Goal: Task Accomplishment & Management: Manage account settings

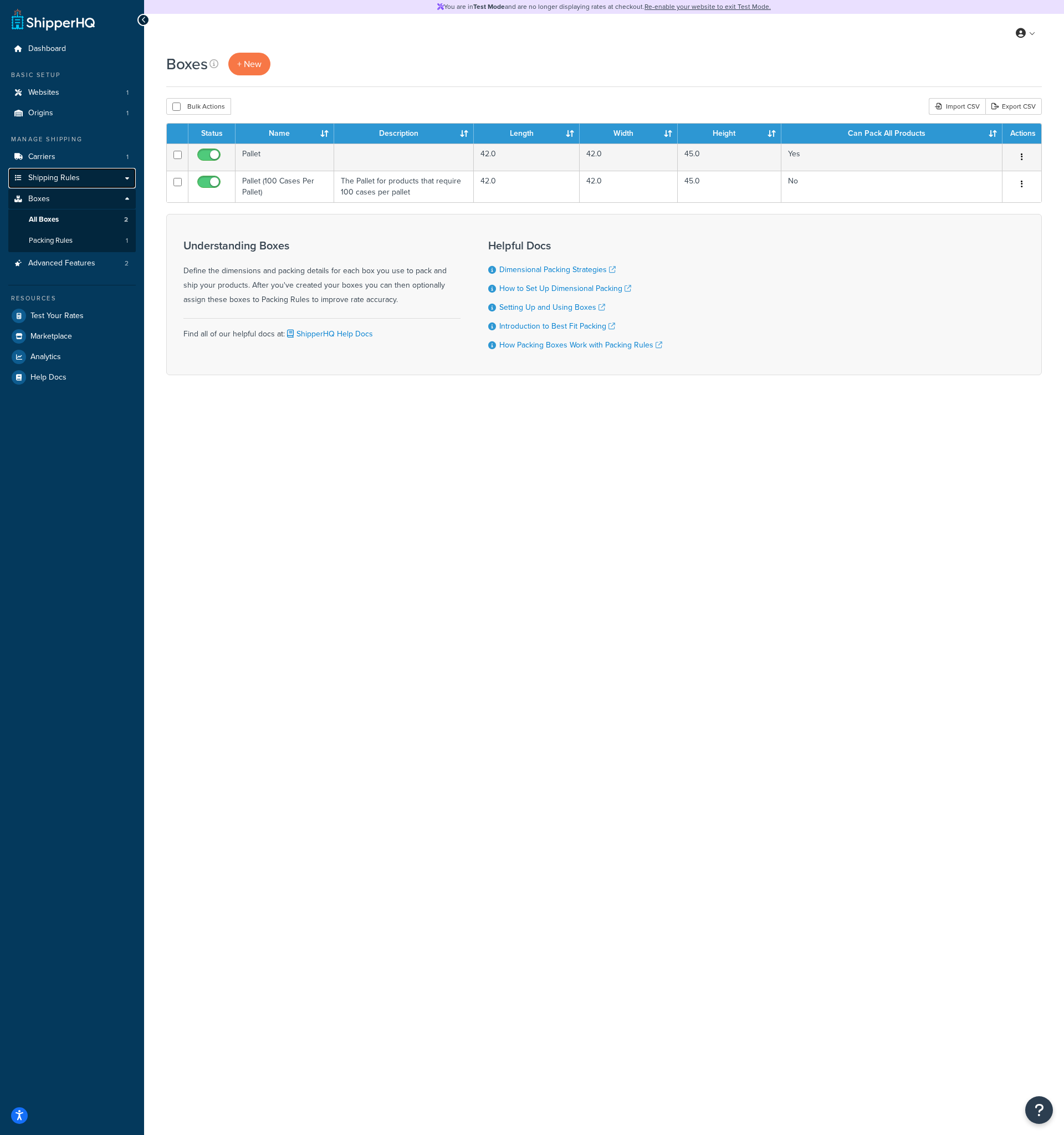
click at [125, 178] on link "Shipping Rules" at bounding box center [71, 179] width 128 height 21
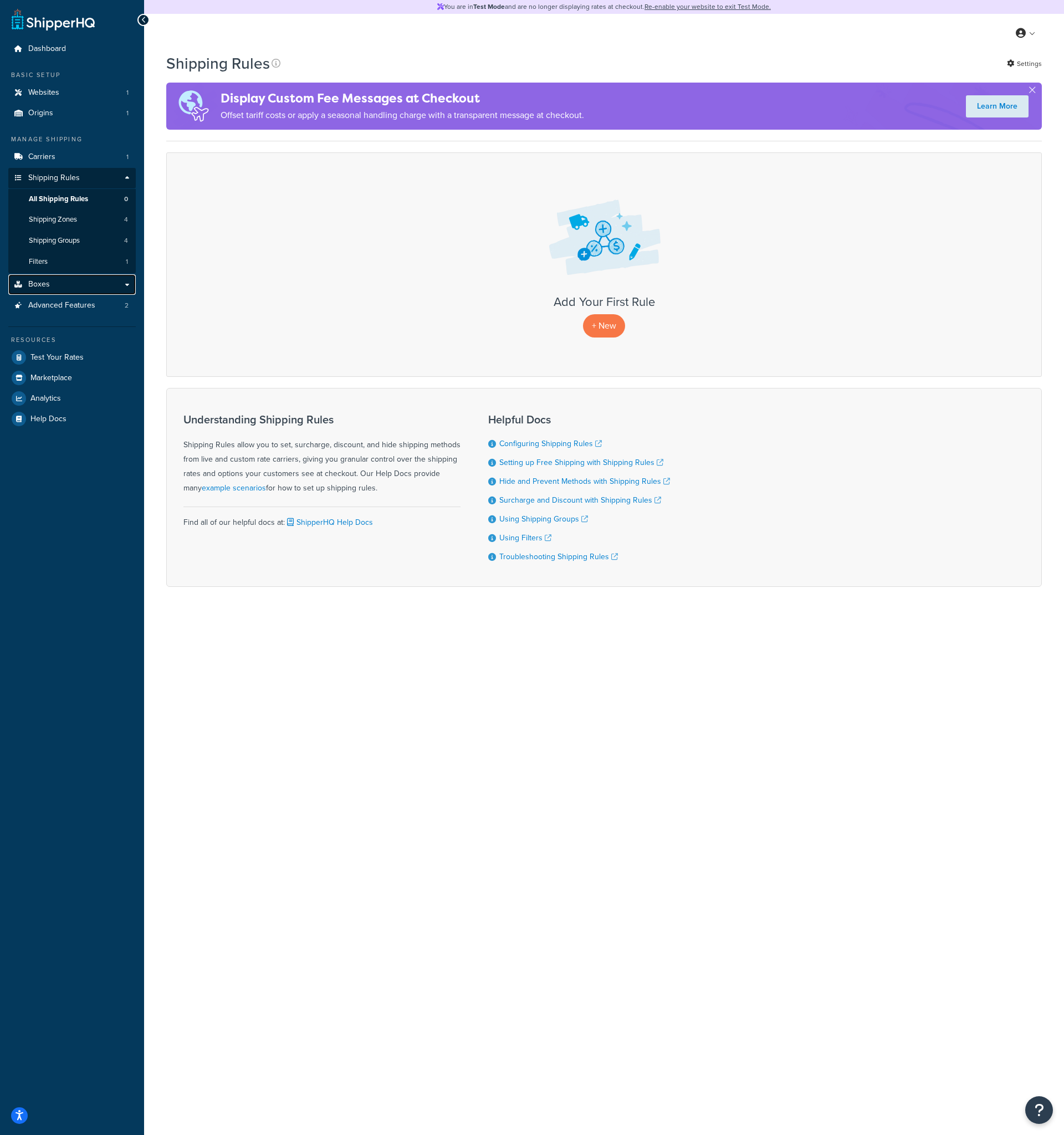
click at [76, 280] on link "Boxes" at bounding box center [71, 285] width 128 height 21
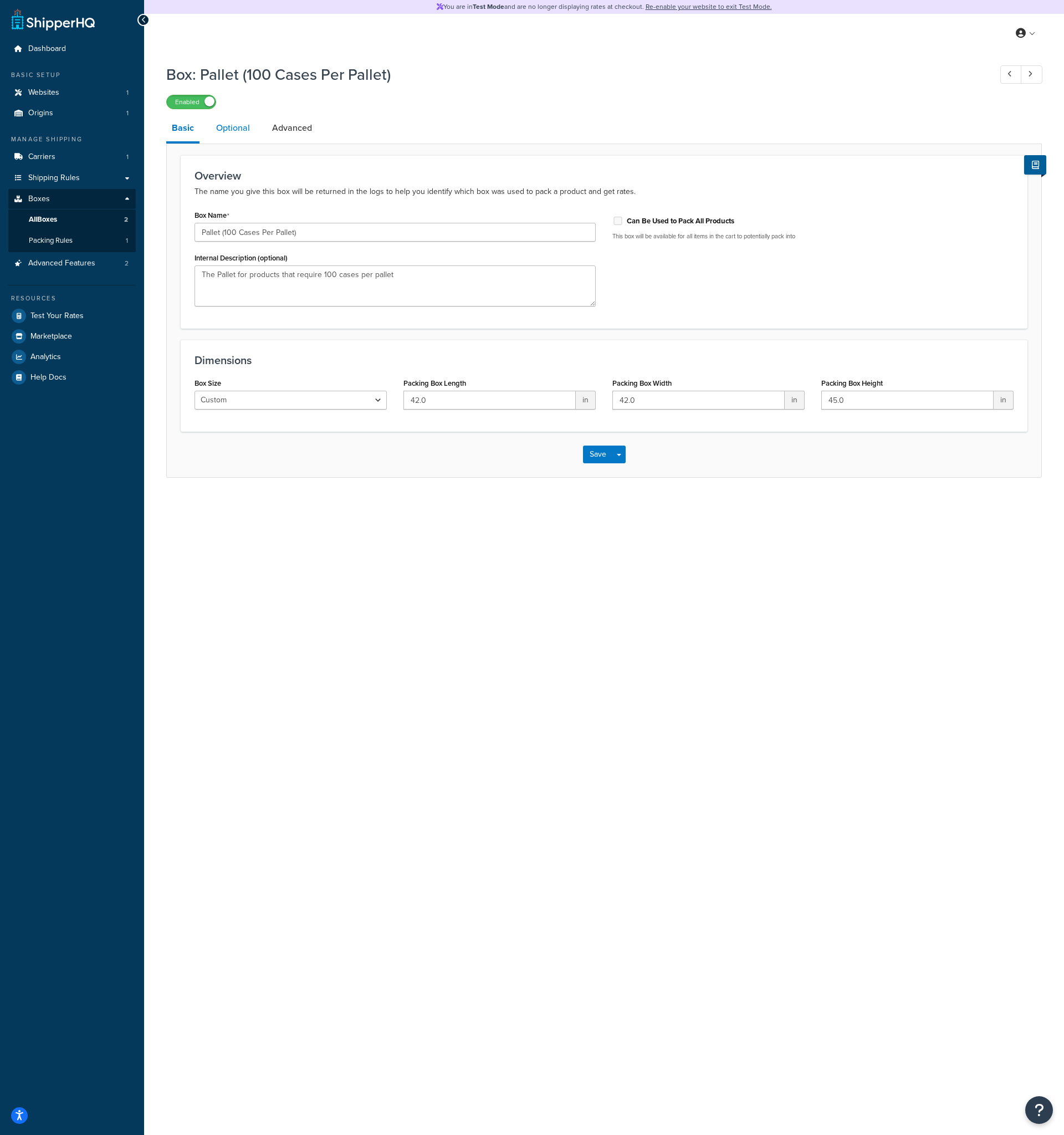
click at [233, 131] on link "Optional" at bounding box center [233, 129] width 45 height 27
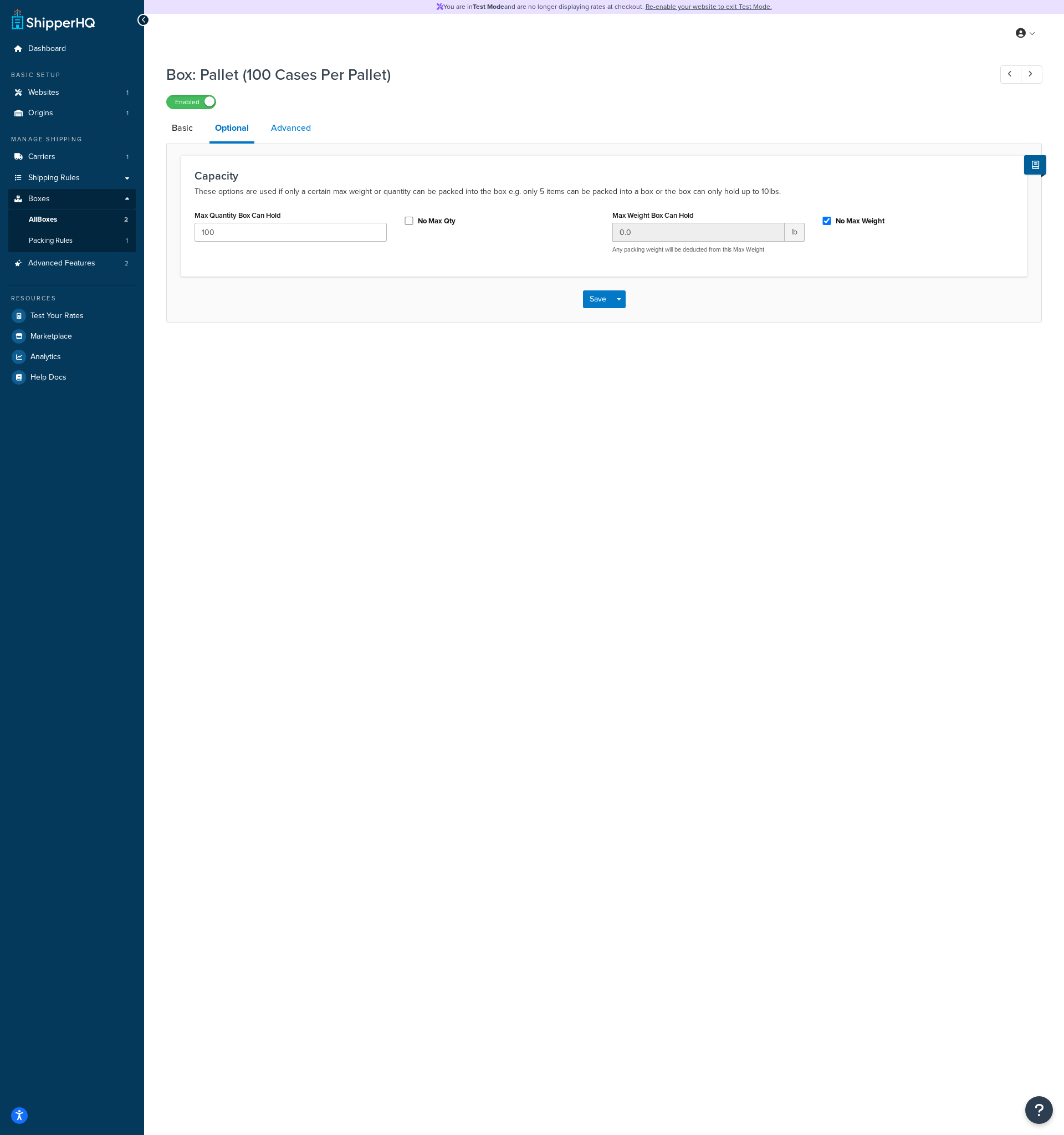
click at [283, 128] on link "Advanced" at bounding box center [291, 129] width 51 height 27
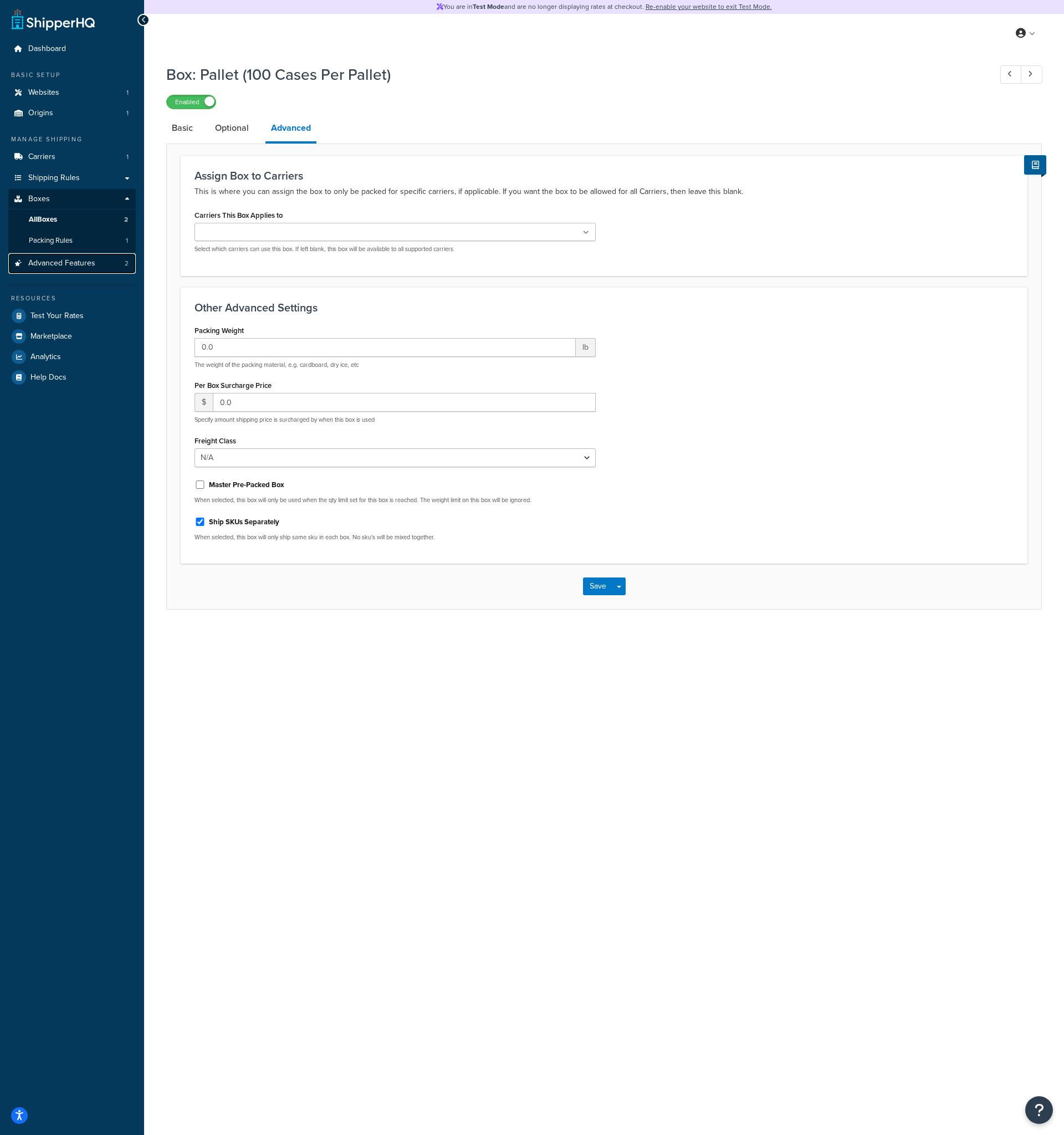
click at [67, 264] on span "Advanced Features" at bounding box center [62, 264] width 67 height 10
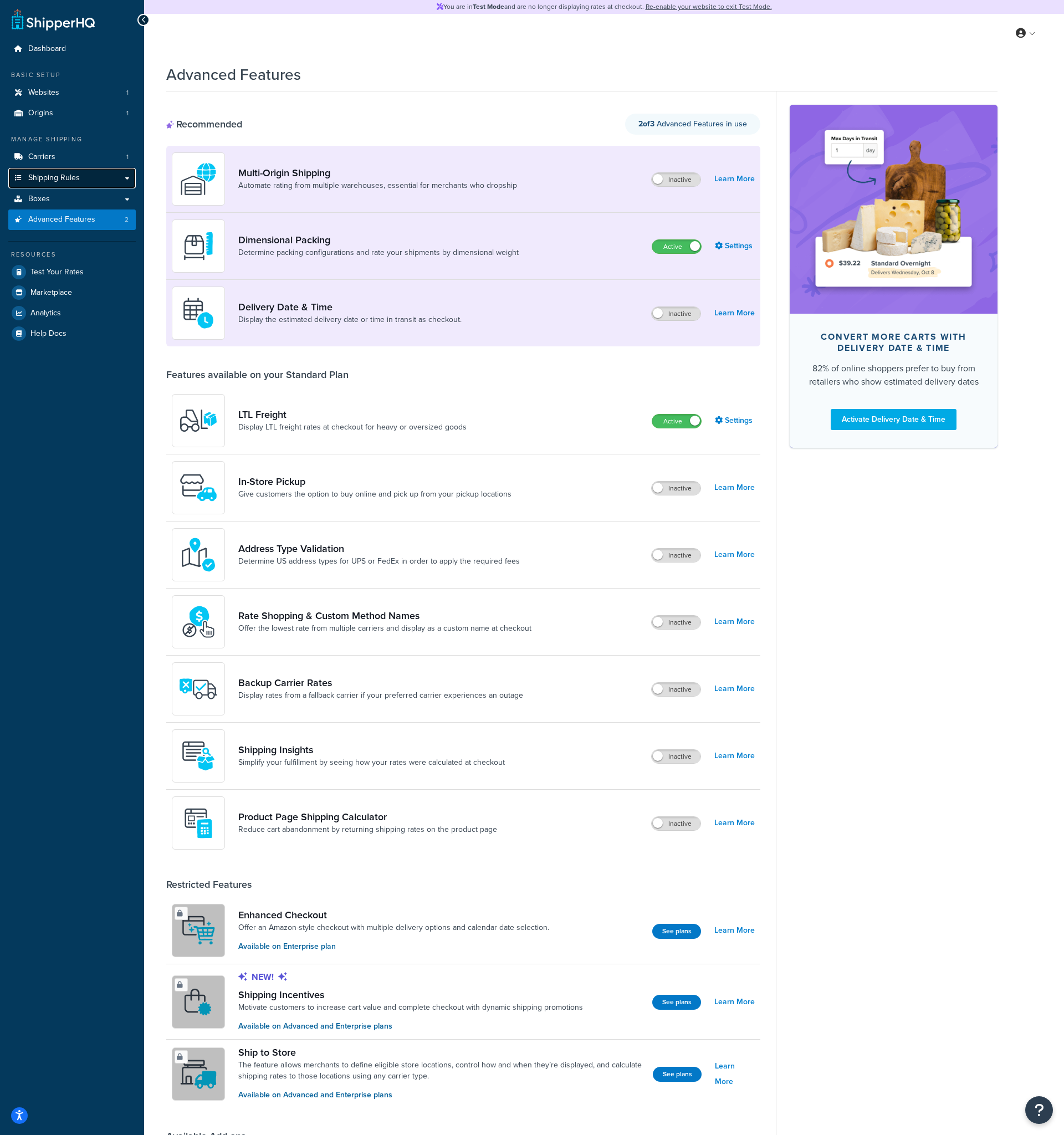
click at [86, 180] on link "Shipping Rules" at bounding box center [71, 179] width 128 height 21
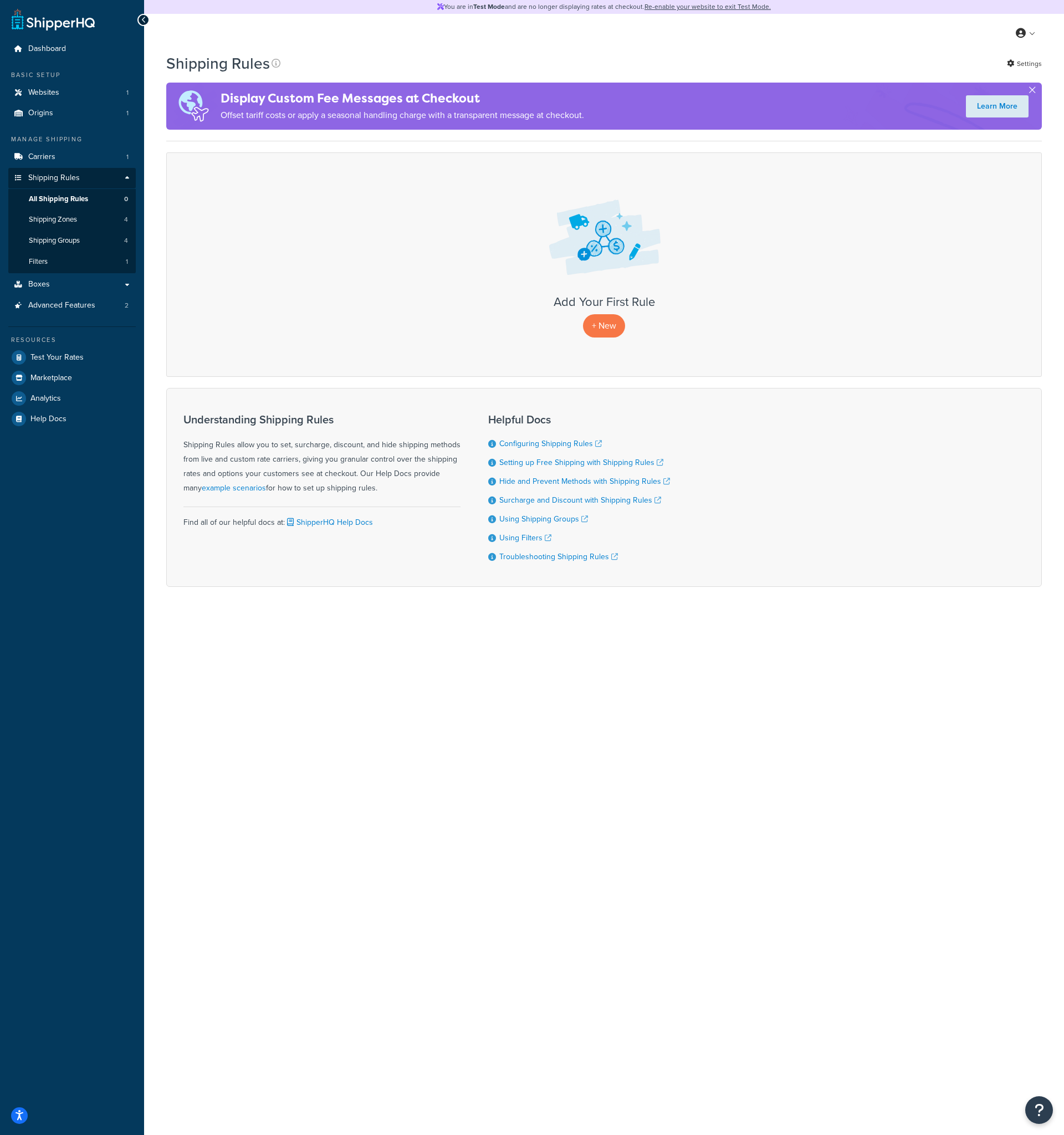
click at [1034, 91] on button "button" at bounding box center [1032, 91] width 2 height 2
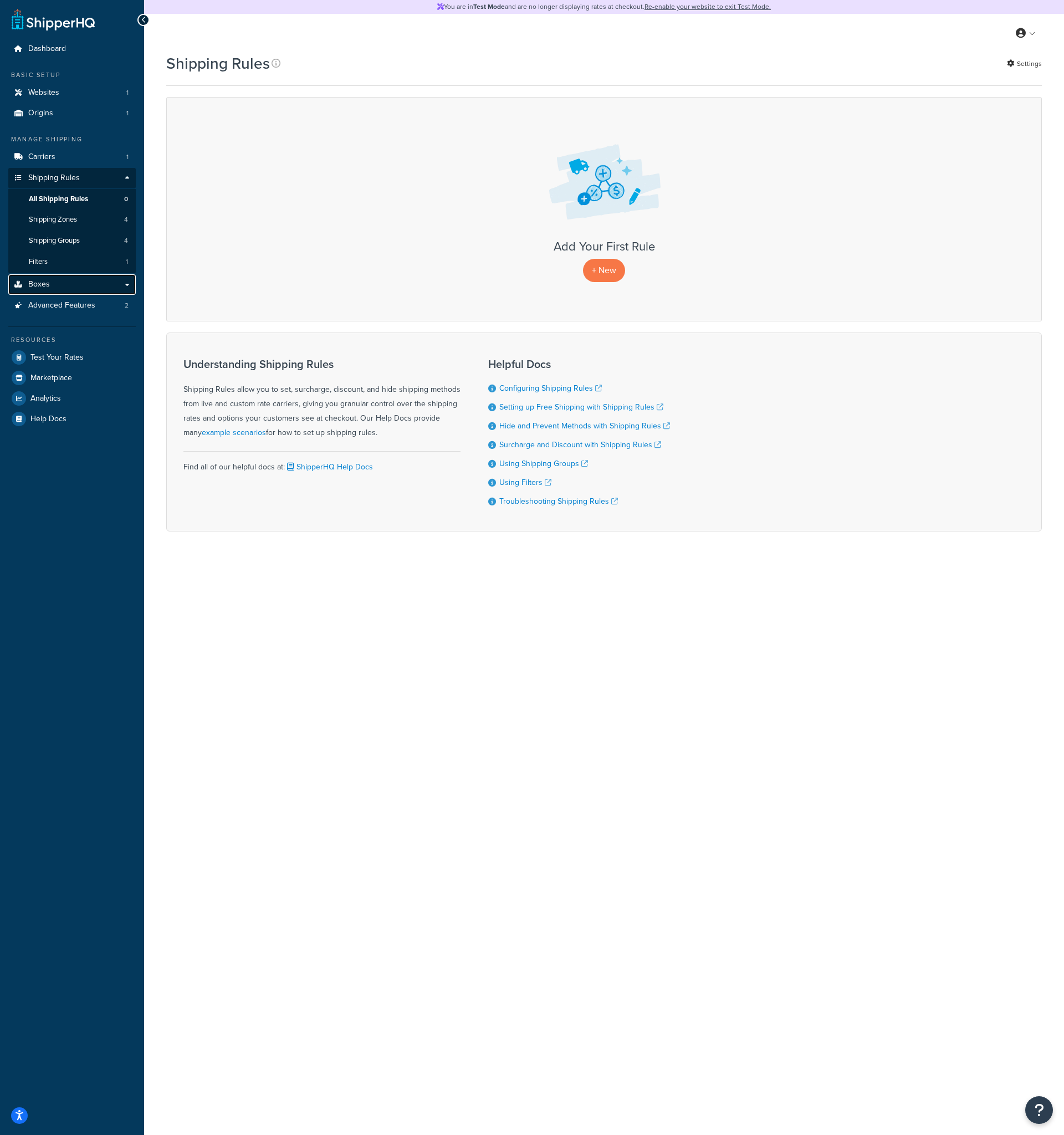
click at [71, 276] on link "Boxes" at bounding box center [71, 285] width 128 height 21
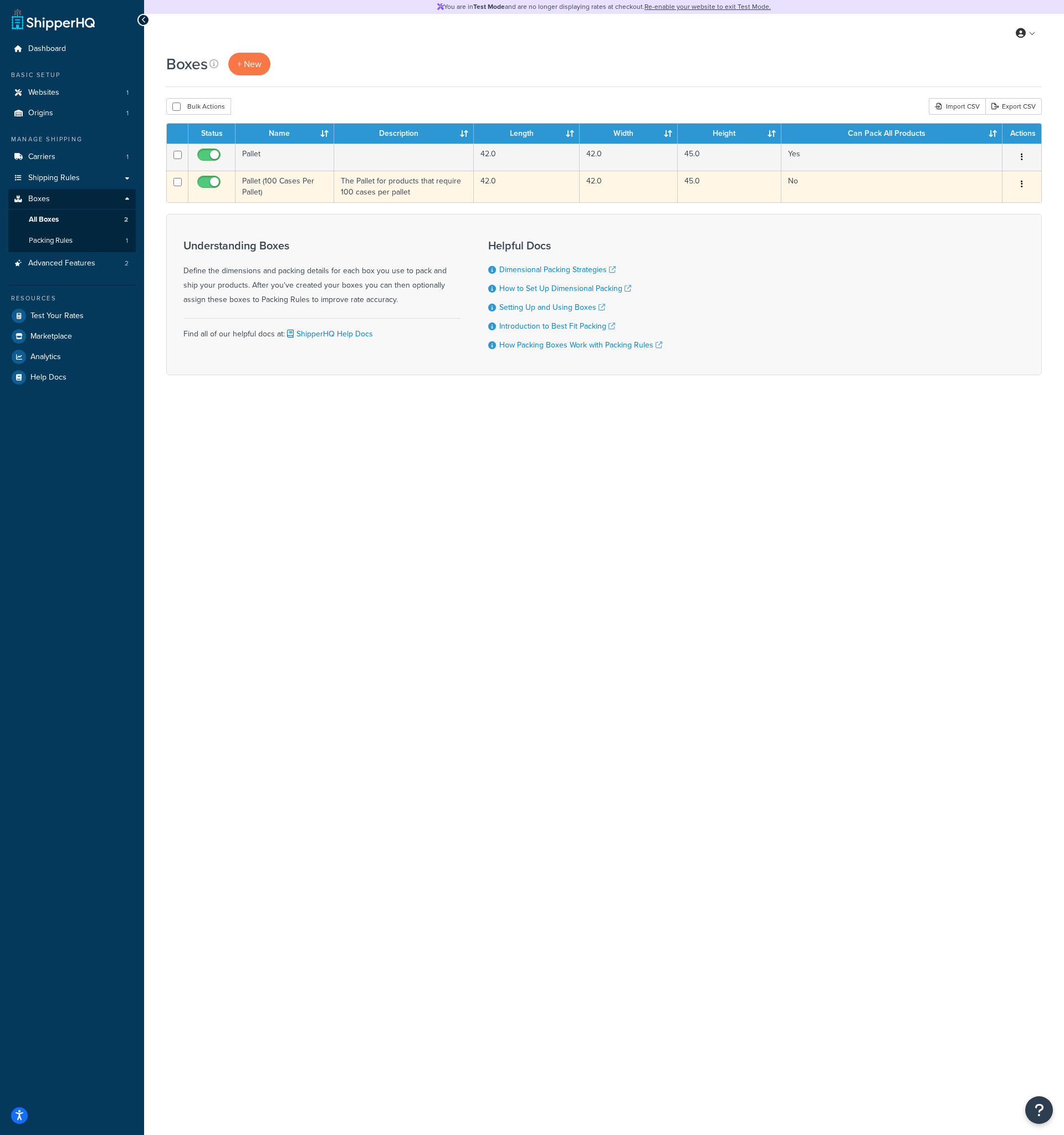
click at [278, 190] on td "Pallet (100 Cases Per Pallet)" at bounding box center [285, 187] width 98 height 32
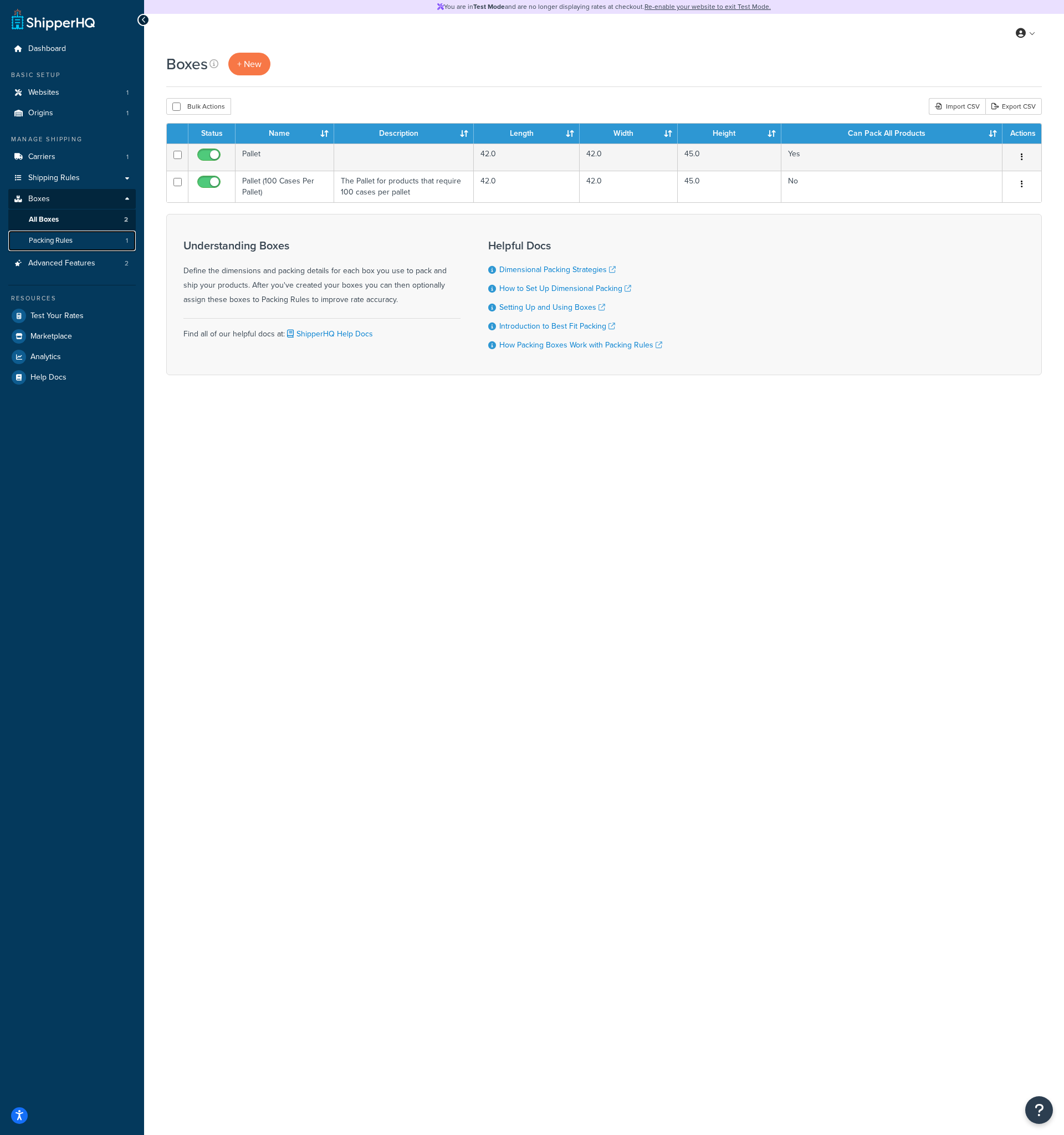
click at [102, 240] on link "Packing Rules 1" at bounding box center [71, 240] width 128 height 21
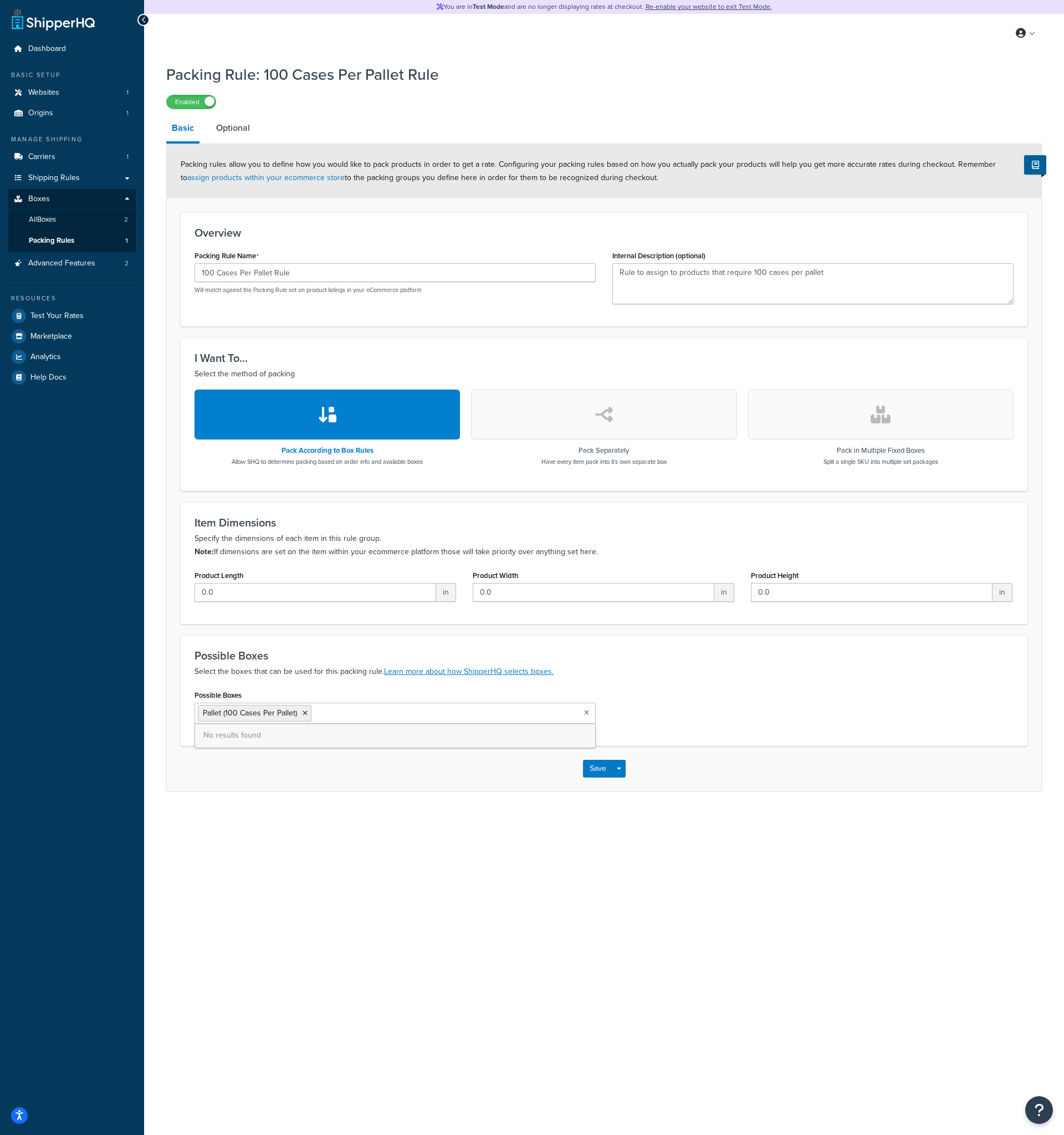
click at [587, 714] on icon at bounding box center [587, 713] width 5 height 6
click at [620, 698] on div "Possible Boxes Pallet (100 Cases Per Pallet) No results found" at bounding box center [604, 710] width 836 height 45
click at [334, 811] on div "Packing Rule: 100 Cases Per Pallet Rule Enabled Basic Optional Packing rules al…" at bounding box center [604, 438] width 920 height 761
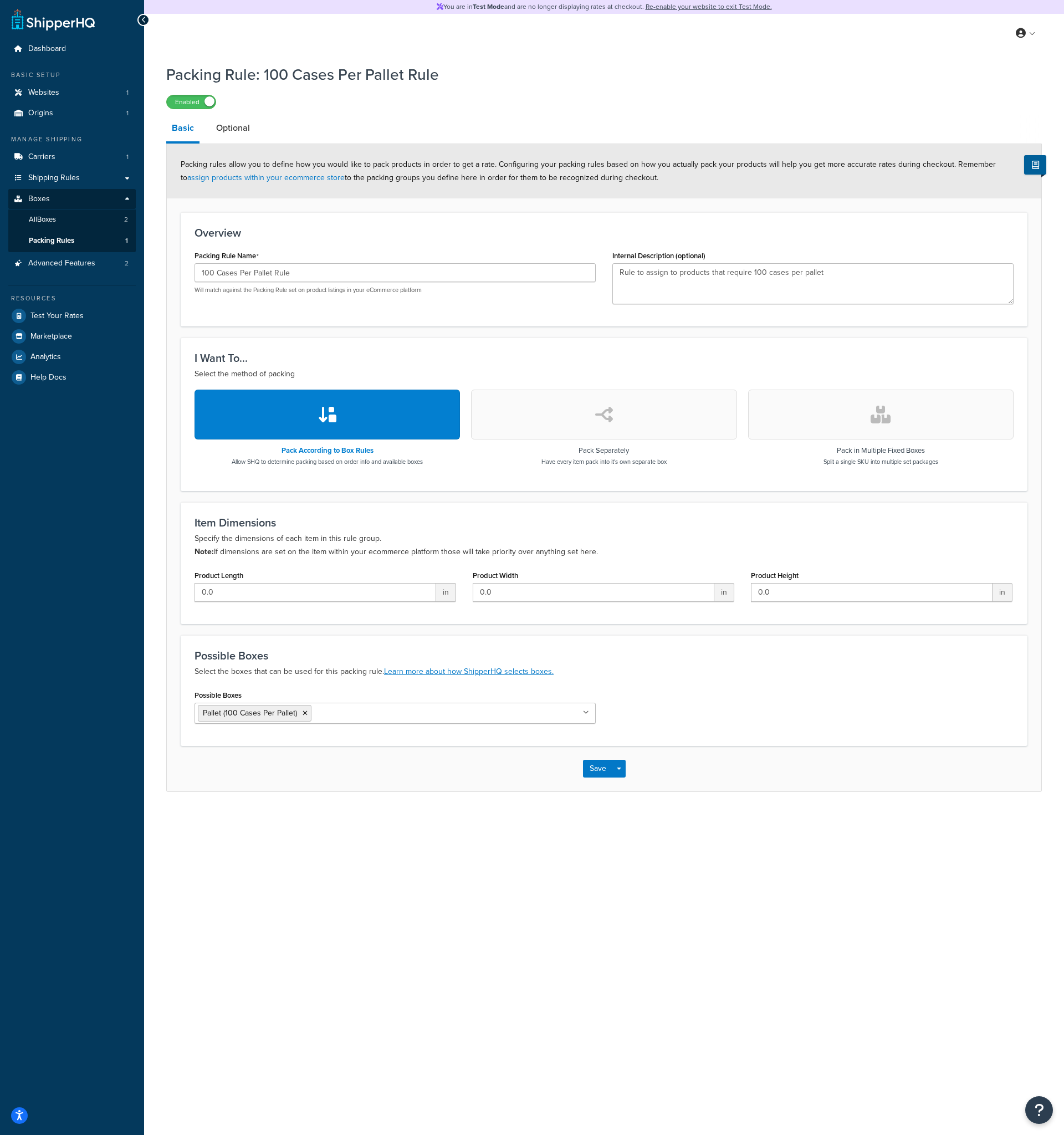
click at [334, 811] on div "Packing Rule: 100 Cases Per Pallet Rule Enabled Basic Optional Packing rules al…" at bounding box center [604, 438] width 920 height 761
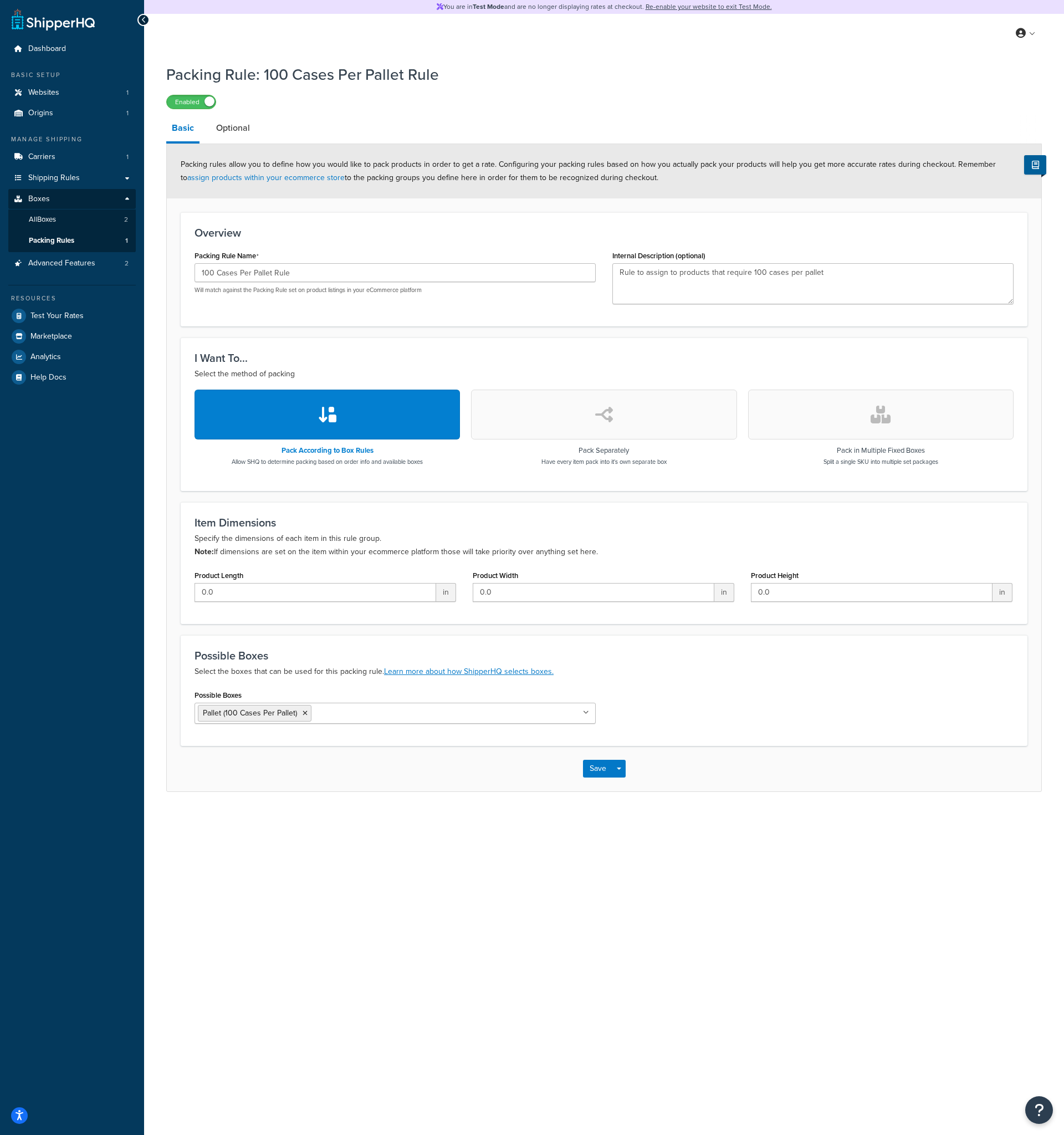
click at [334, 811] on div "Packing Rule: 100 Cases Per Pallet Rule Enabled Basic Optional Packing rules al…" at bounding box center [604, 438] width 920 height 761
click at [283, 229] on h3 "Overview" at bounding box center [604, 233] width 819 height 12
click at [129, 197] on link "Boxes" at bounding box center [71, 199] width 128 height 21
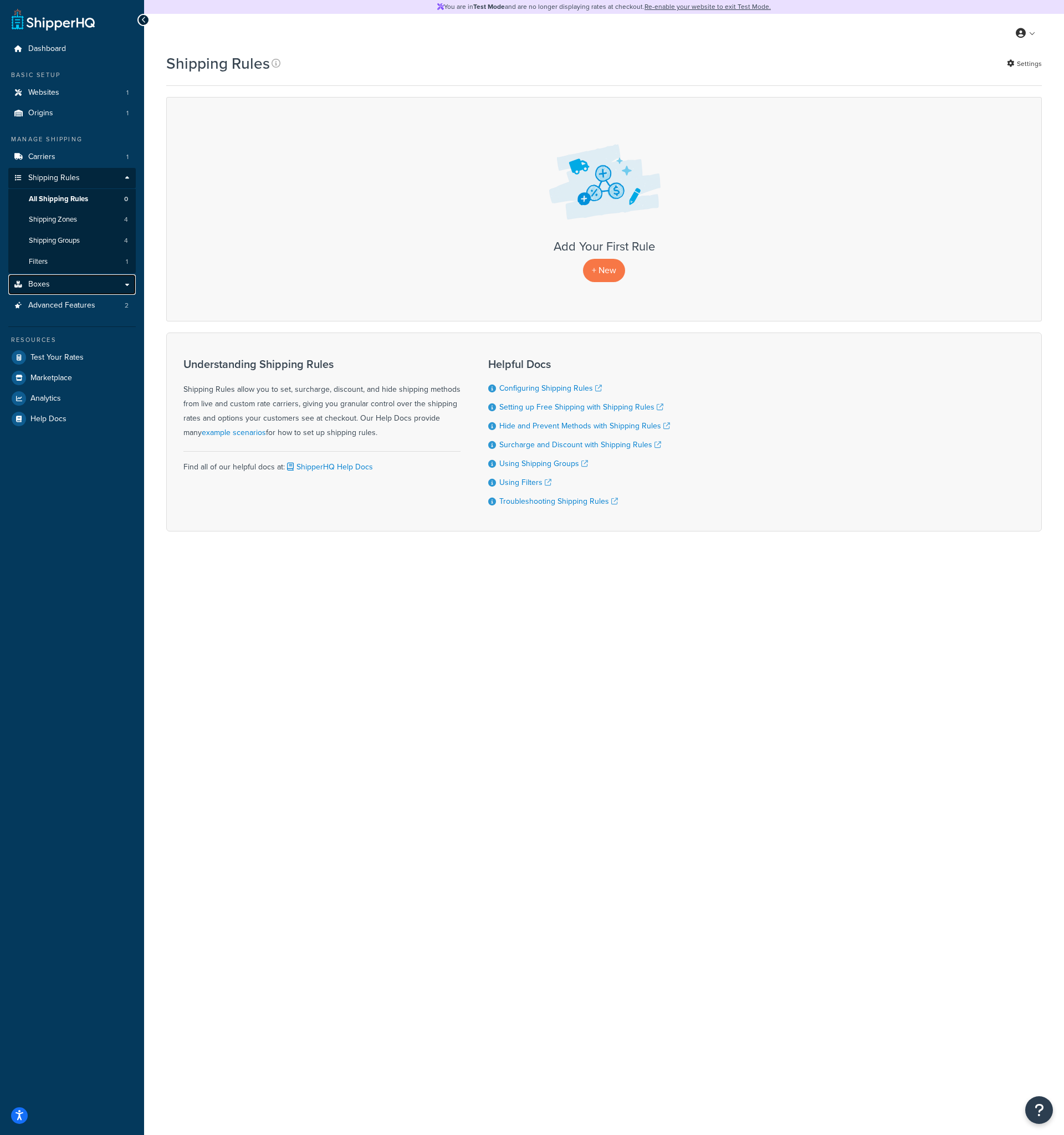
click at [127, 287] on link "Boxes" at bounding box center [71, 285] width 128 height 21
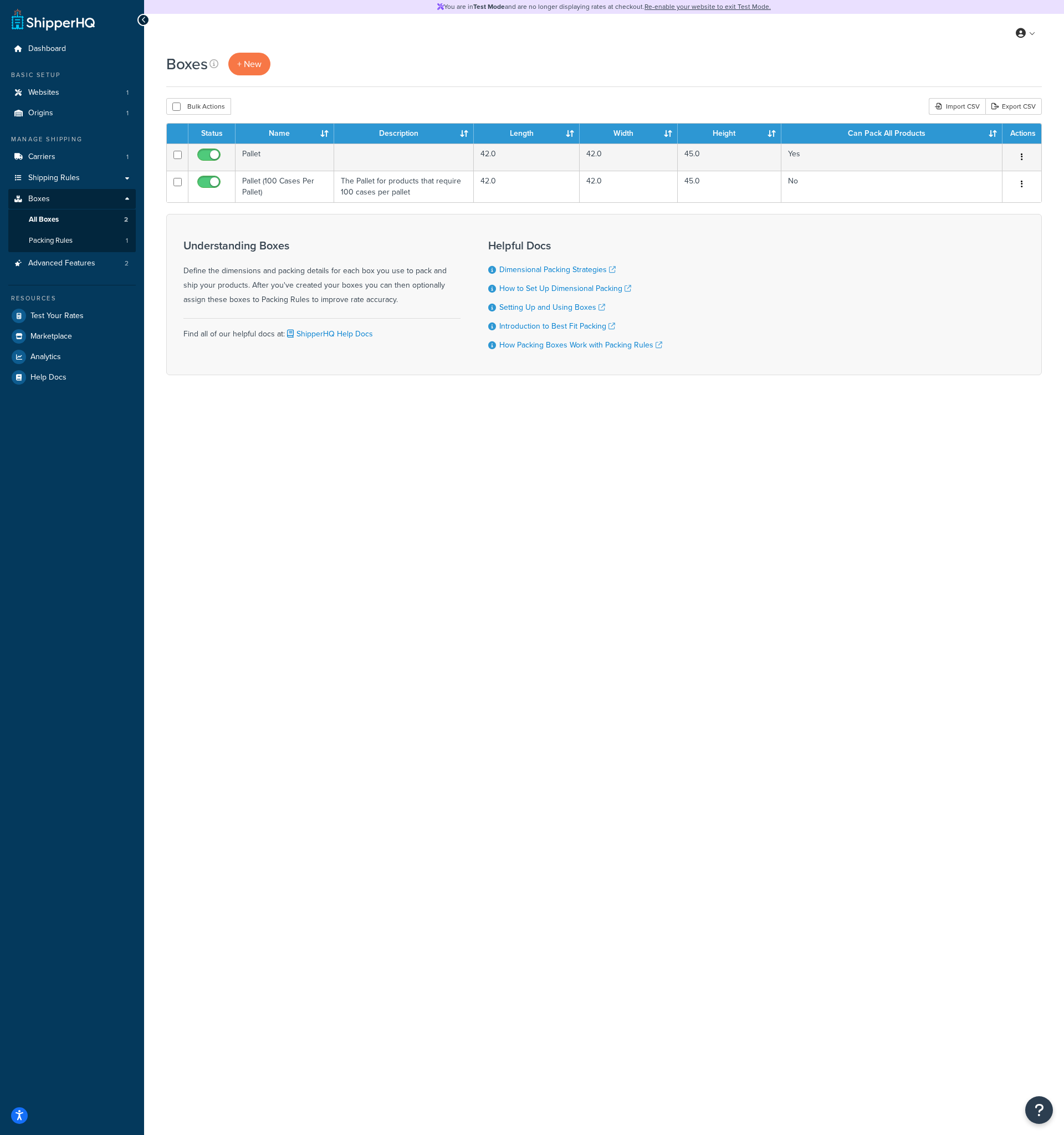
click at [205, 414] on div "Boxes + New Bulk Actions Duplicate [GEOGRAPHIC_DATA] Import CSV Export CSV Cont…" at bounding box center [604, 233] width 920 height 361
click at [194, 410] on div "Boxes + New Bulk Actions Duplicate Delete Import CSV Export CSV Contact Us Send…" at bounding box center [604, 233] width 920 height 361
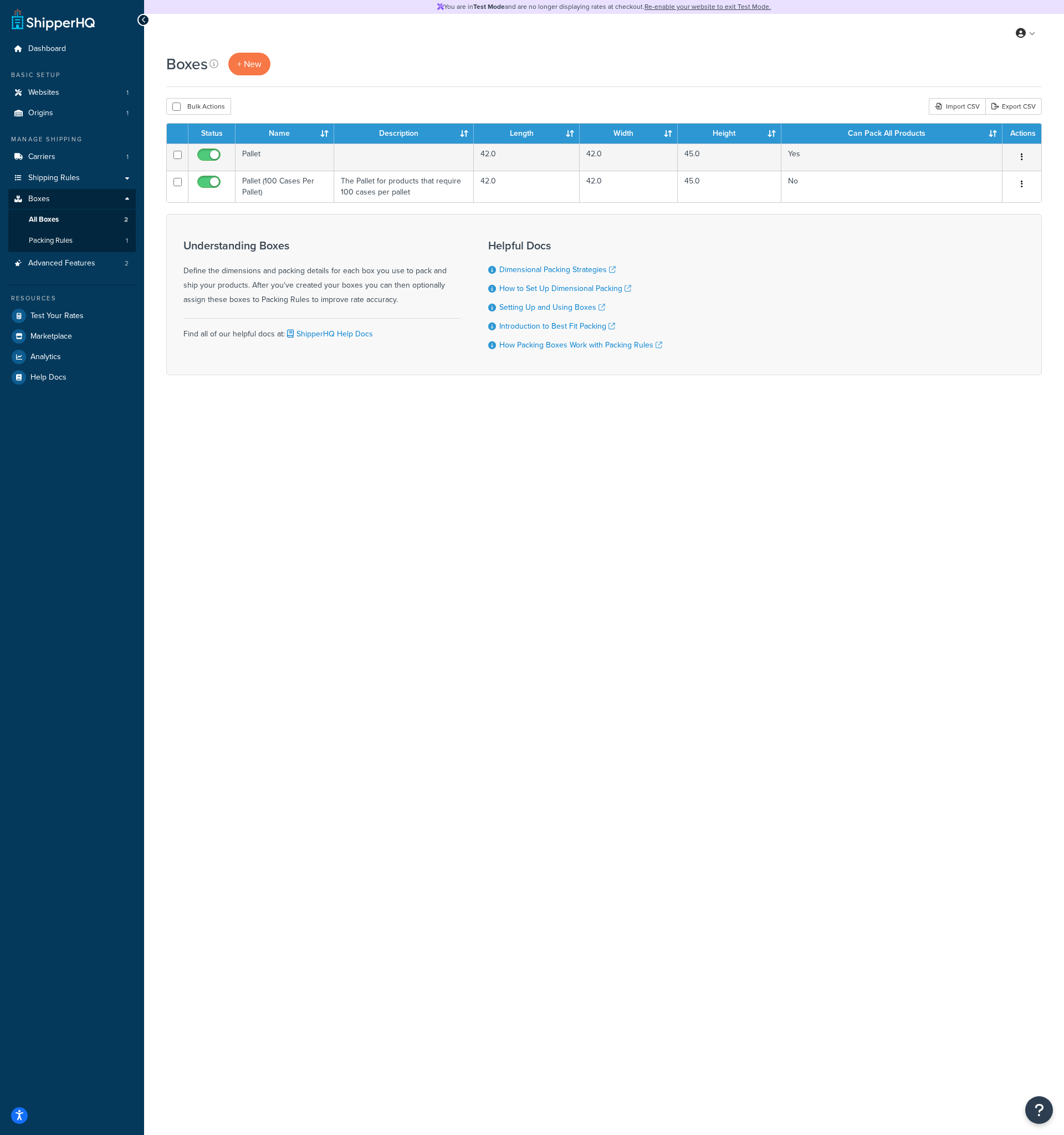
click at [194, 410] on div "Boxes + New Bulk Actions Duplicate Delete Import CSV Export CSV Contact Us Send…" at bounding box center [604, 233] width 920 height 361
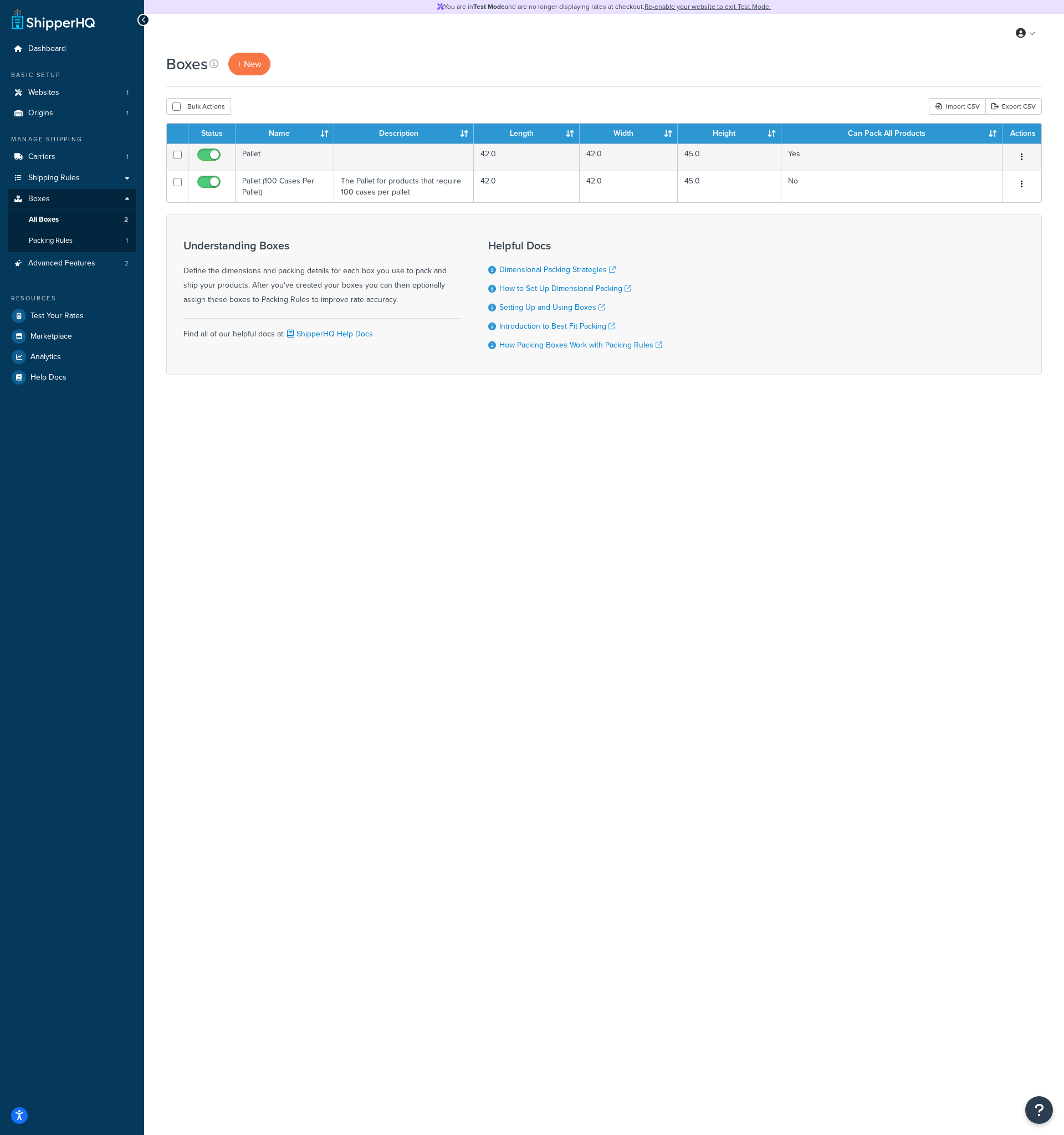
click at [194, 410] on div "Boxes + New Bulk Actions Duplicate Delete Import CSV Export CSV Contact Us Send…" at bounding box center [604, 233] width 920 height 361
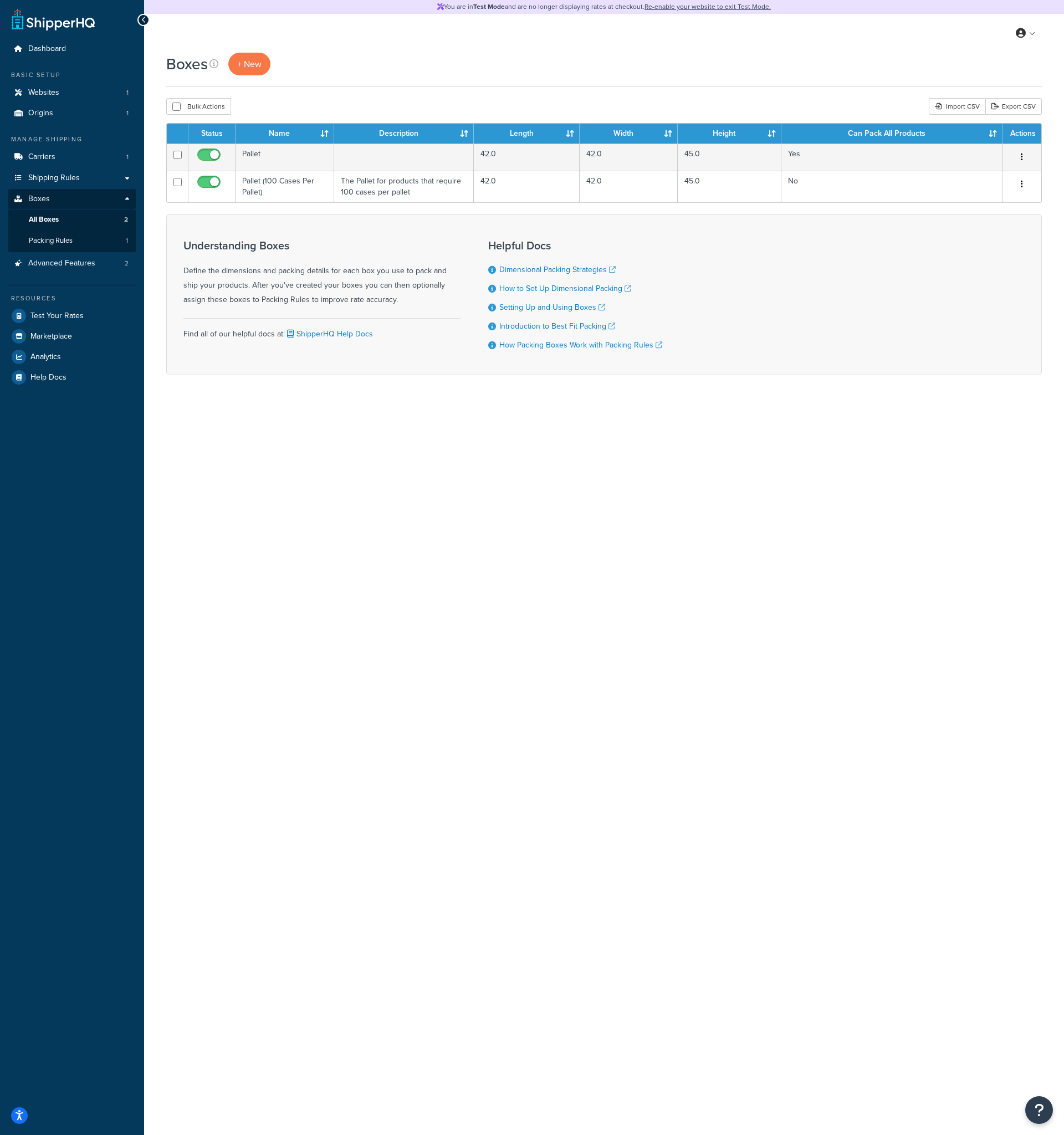
click at [194, 410] on div "Boxes + New Bulk Actions Duplicate Delete Import CSV Export CSV Contact Us Send…" at bounding box center [604, 233] width 920 height 361
click at [128, 201] on link "Boxes" at bounding box center [71, 199] width 128 height 21
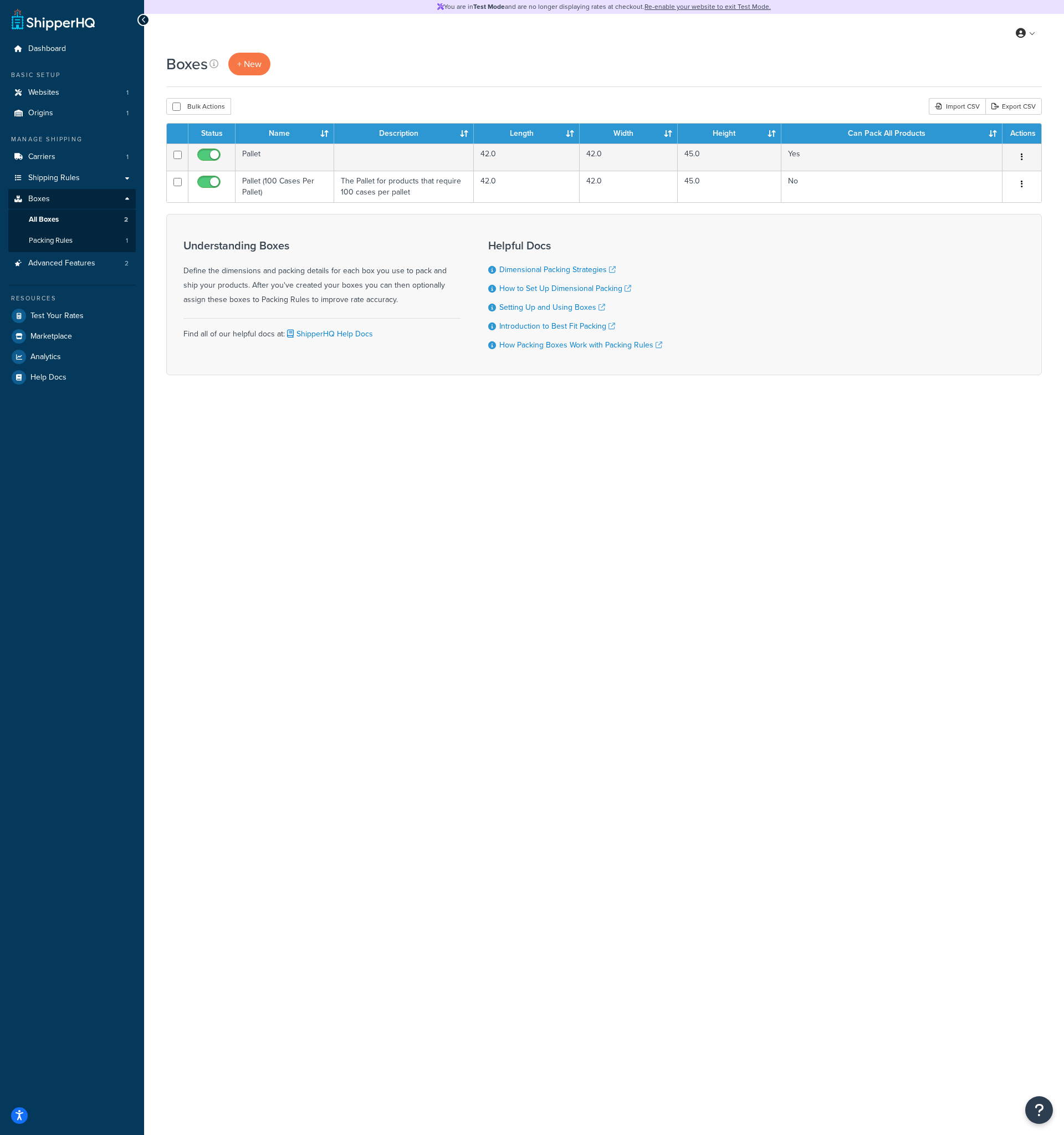
click at [175, 397] on div "Boxes + New Bulk Actions Duplicate Delete Import CSV Export CSV Contact Us Send…" at bounding box center [604, 233] width 920 height 361
click at [71, 240] on span "Packing Rules" at bounding box center [50, 240] width 44 height 10
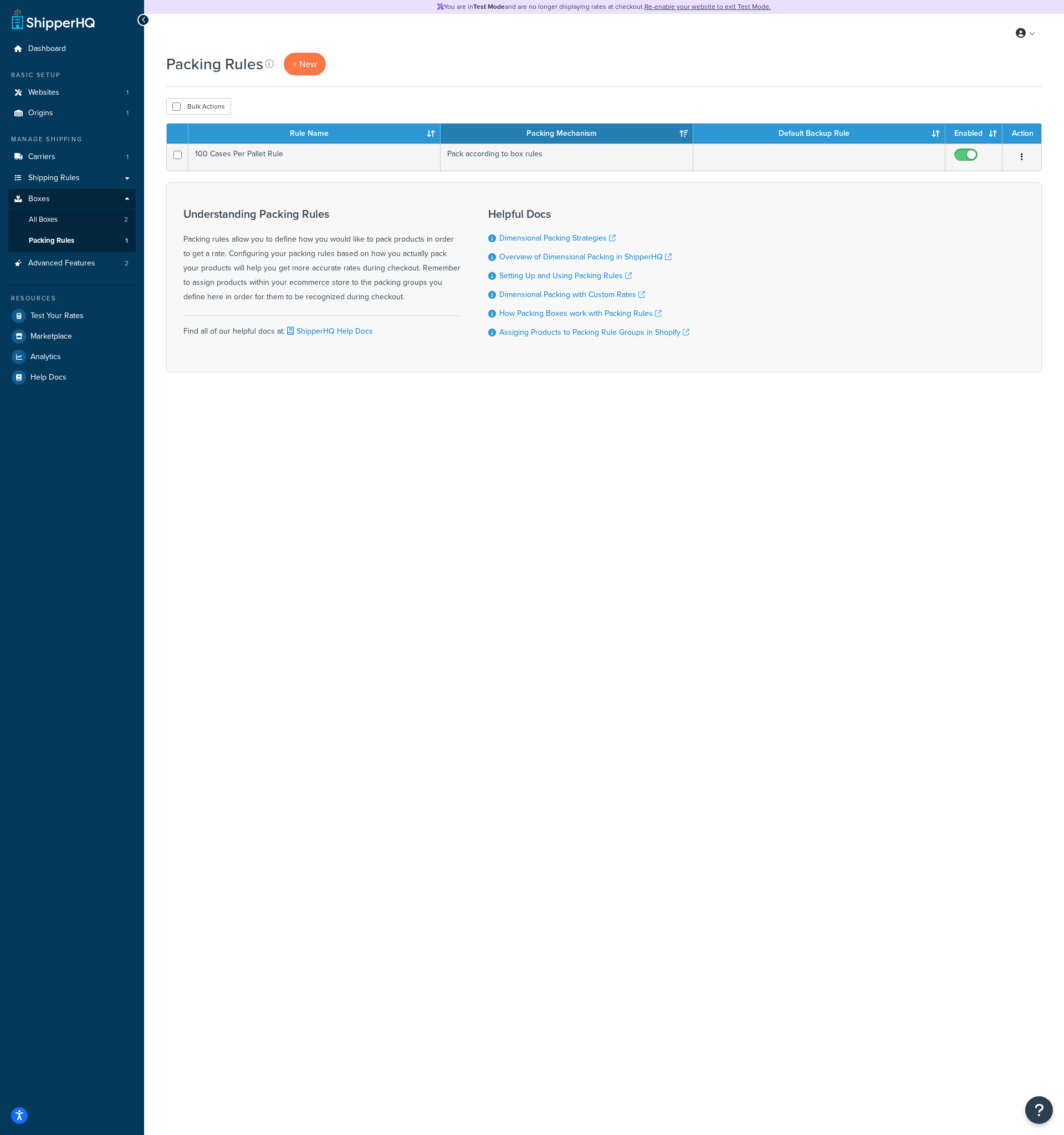
click at [157, 221] on div "Packing Rules + New Bulk Actions Duplicate [GEOGRAPHIC_DATA] Contact Us Send Us…" at bounding box center [604, 232] width 920 height 359
click at [93, 218] on link "All Boxes 2" at bounding box center [71, 220] width 128 height 21
click at [83, 218] on link "All Boxes 2" at bounding box center [71, 220] width 128 height 21
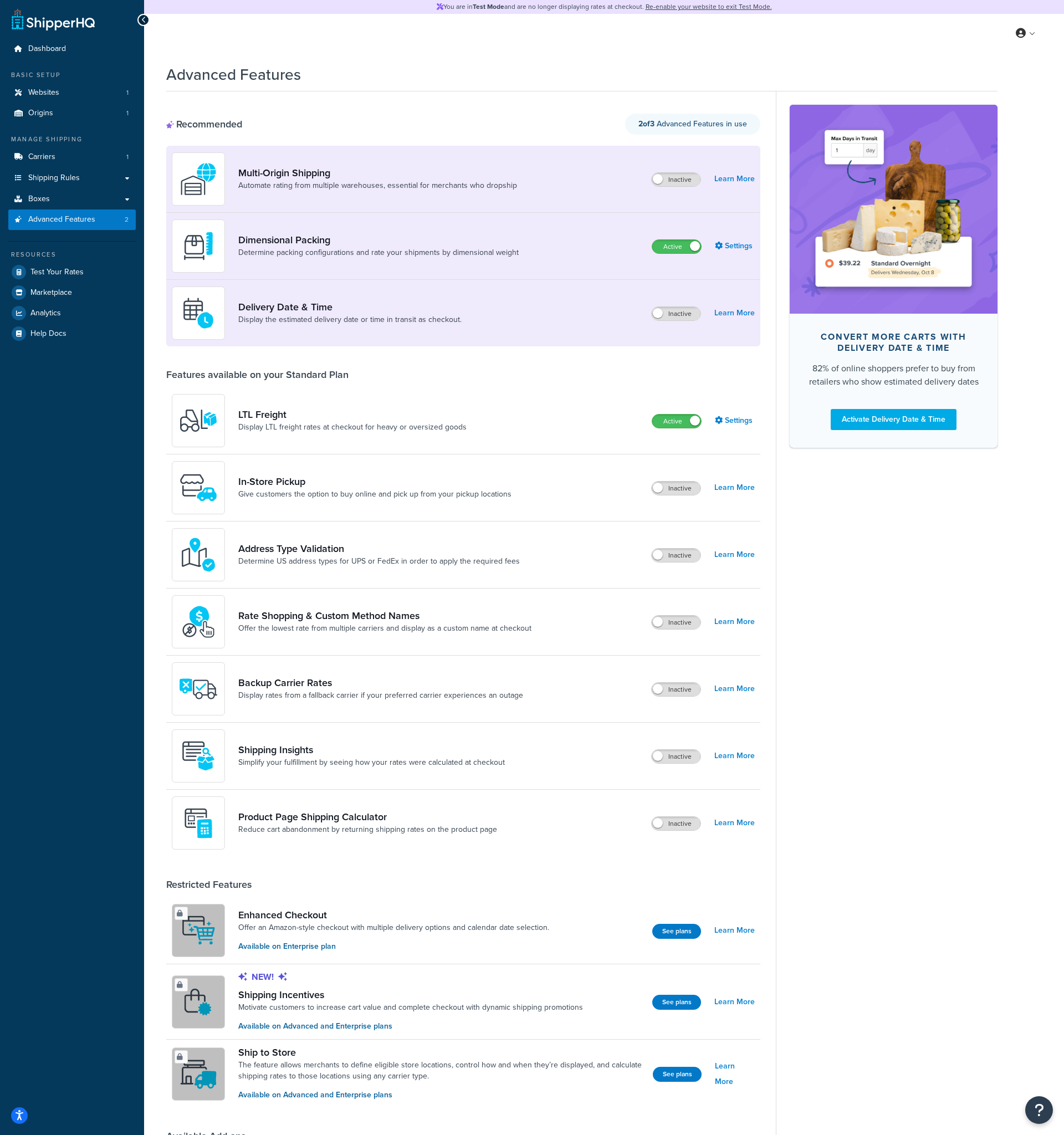
click at [150, 279] on div "Advanced Features Recommended 2 of 3 Advanced Features in use Multi-Origin Ship…" at bounding box center [604, 656] width 920 height 1196
click at [154, 313] on div "Advanced Features Recommended 2 of 3 Advanced Features in use Multi-Origin Ship…" at bounding box center [604, 656] width 920 height 1196
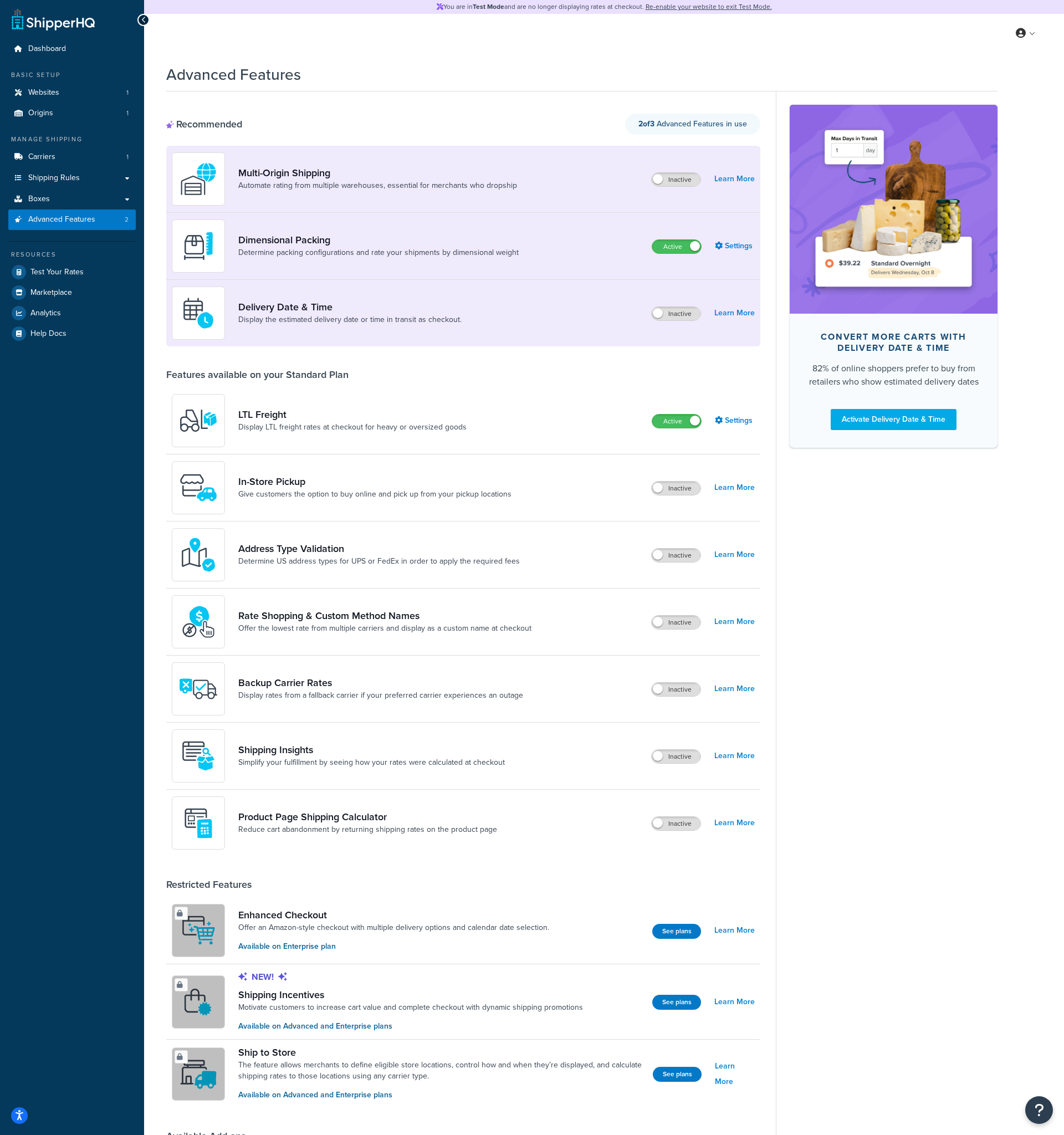
click at [154, 313] on div "Advanced Features Recommended 2 of 3 Advanced Features in use Multi-Origin Ship…" at bounding box center [604, 656] width 920 height 1196
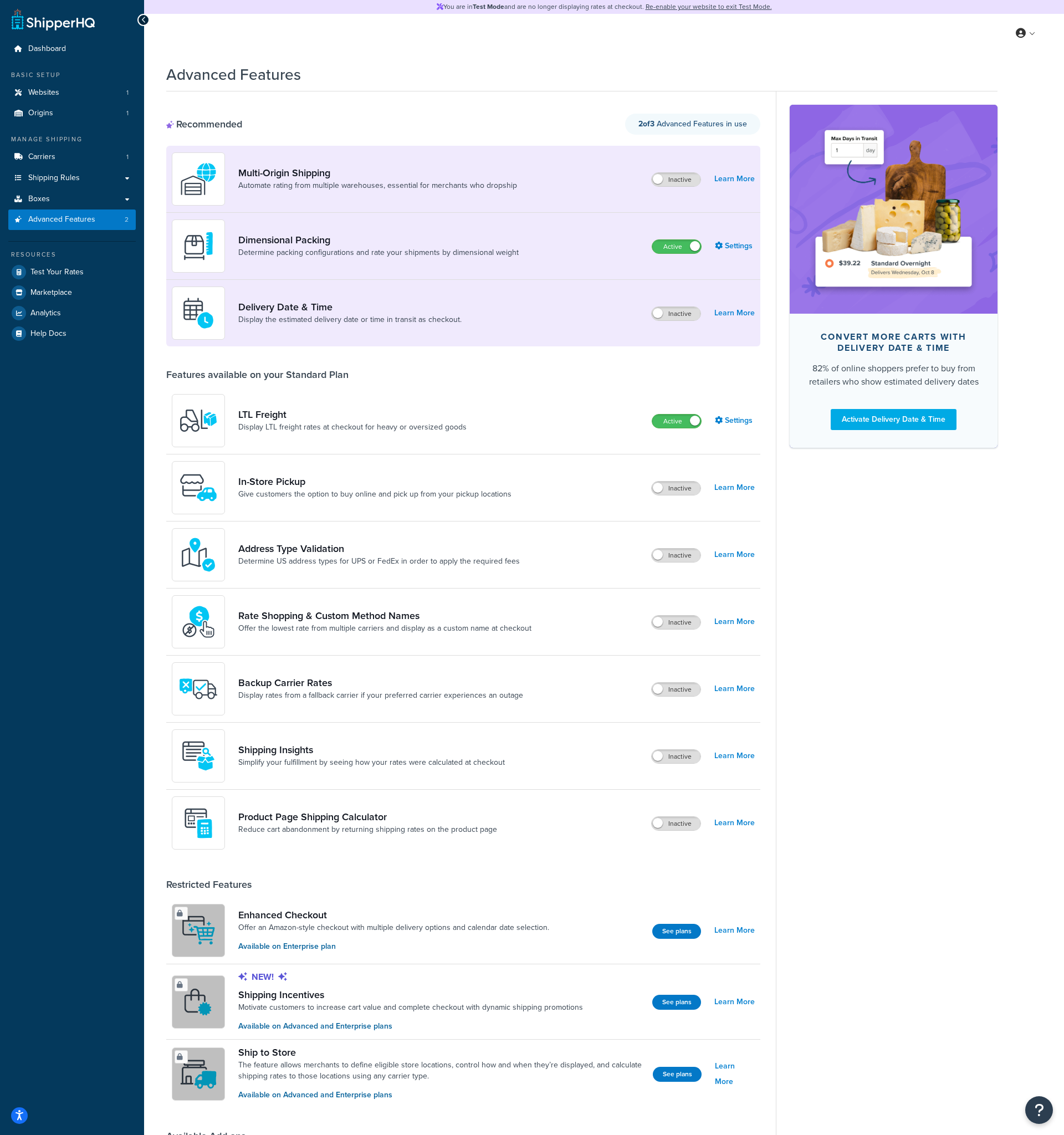
click at [154, 313] on div "Advanced Features Recommended 2 of 3 Advanced Features in use Multi-Origin Ship…" at bounding box center [604, 656] width 920 height 1196
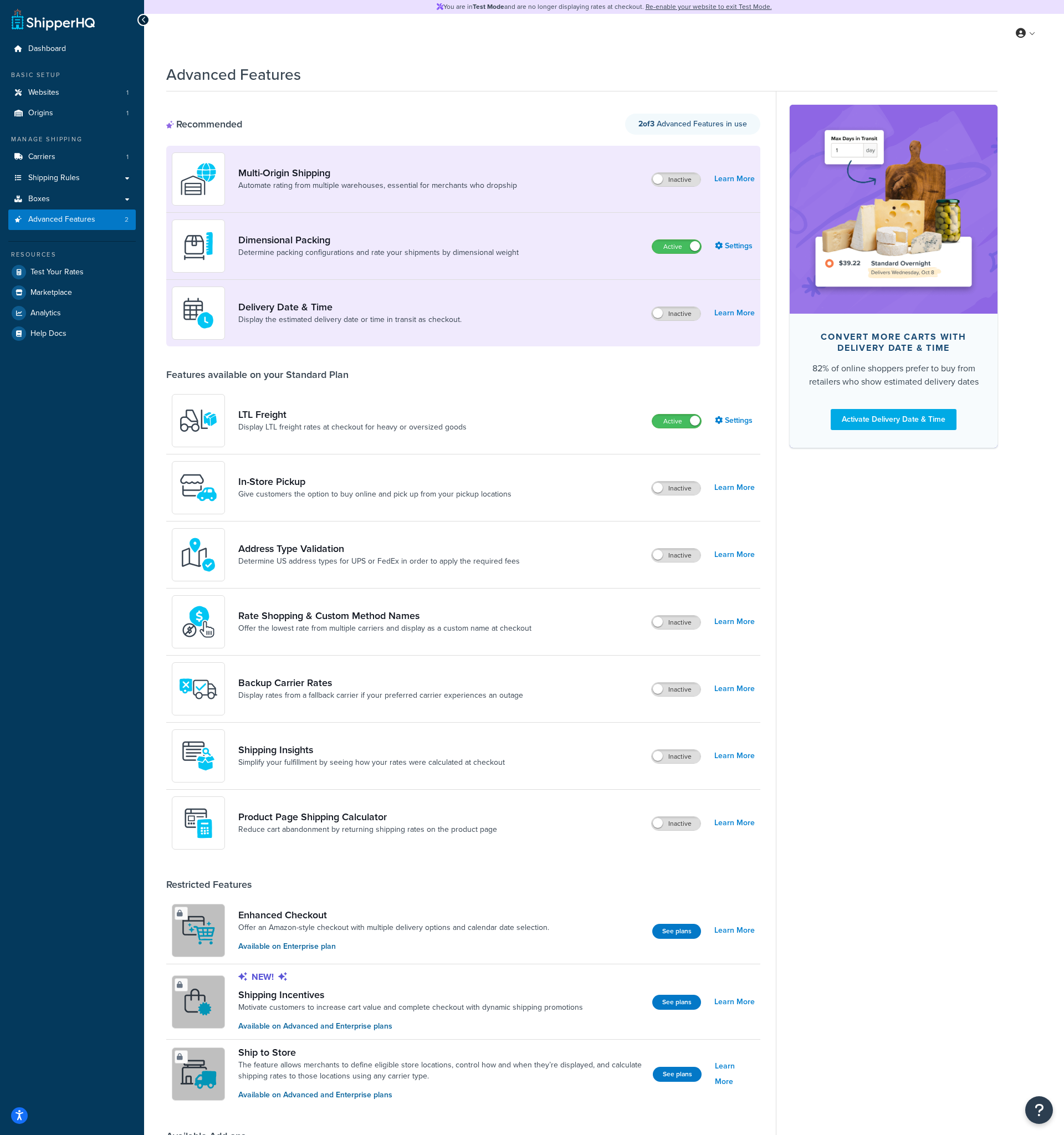
click at [154, 313] on div "Advanced Features Recommended 2 of 3 Advanced Features in use Multi-Origin Ship…" at bounding box center [604, 656] width 920 height 1196
click at [154, 312] on div "Advanced Features Recommended 2 of 3 Advanced Features in use Multi-Origin Ship…" at bounding box center [604, 656] width 920 height 1196
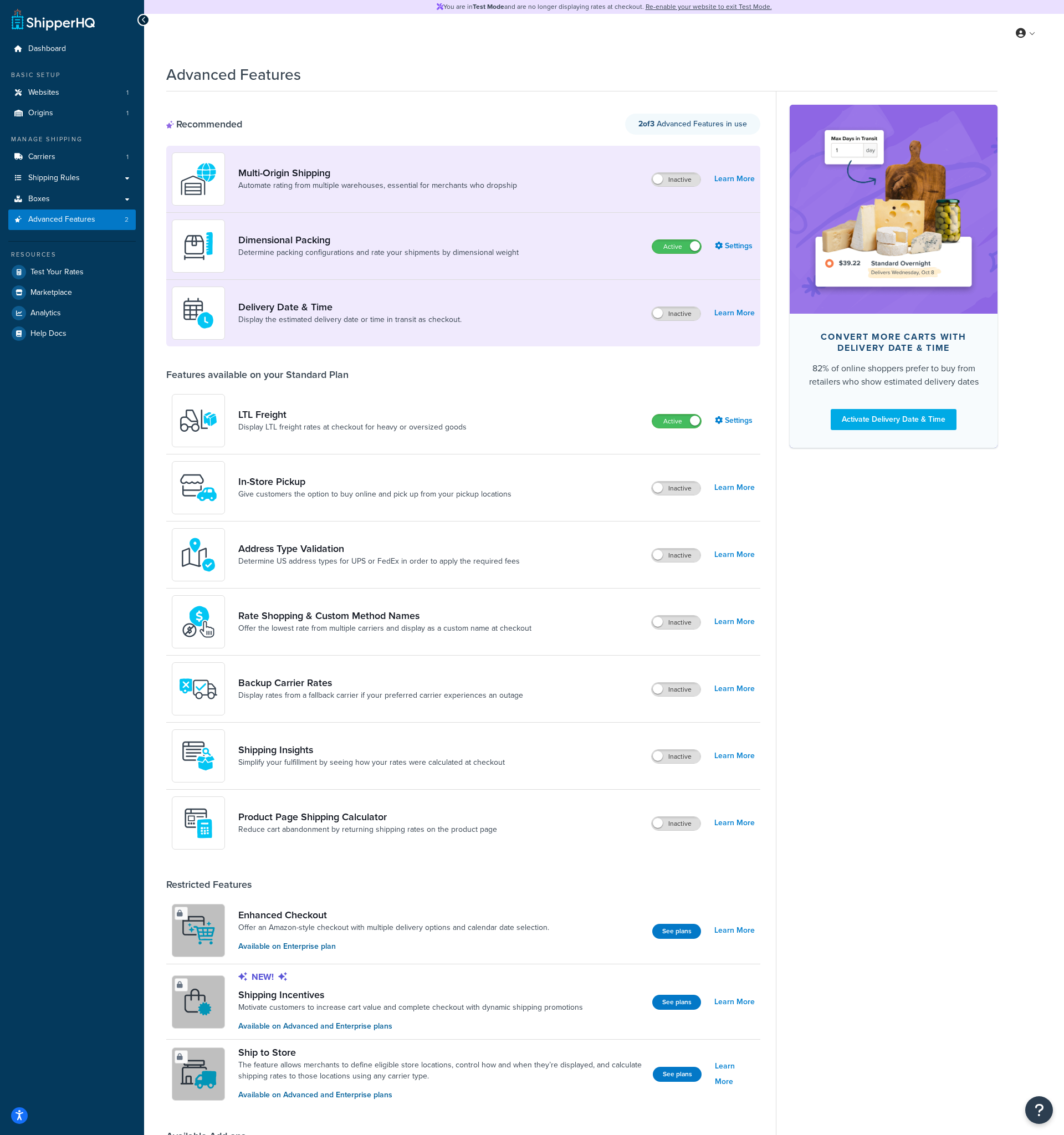
click at [154, 312] on div "Advanced Features Recommended 2 of 3 Advanced Features in use Multi-Origin Ship…" at bounding box center [604, 656] width 920 height 1196
click at [154, 310] on div "Advanced Features Recommended 2 of 3 Advanced Features in use Multi-Origin Ship…" at bounding box center [604, 656] width 920 height 1196
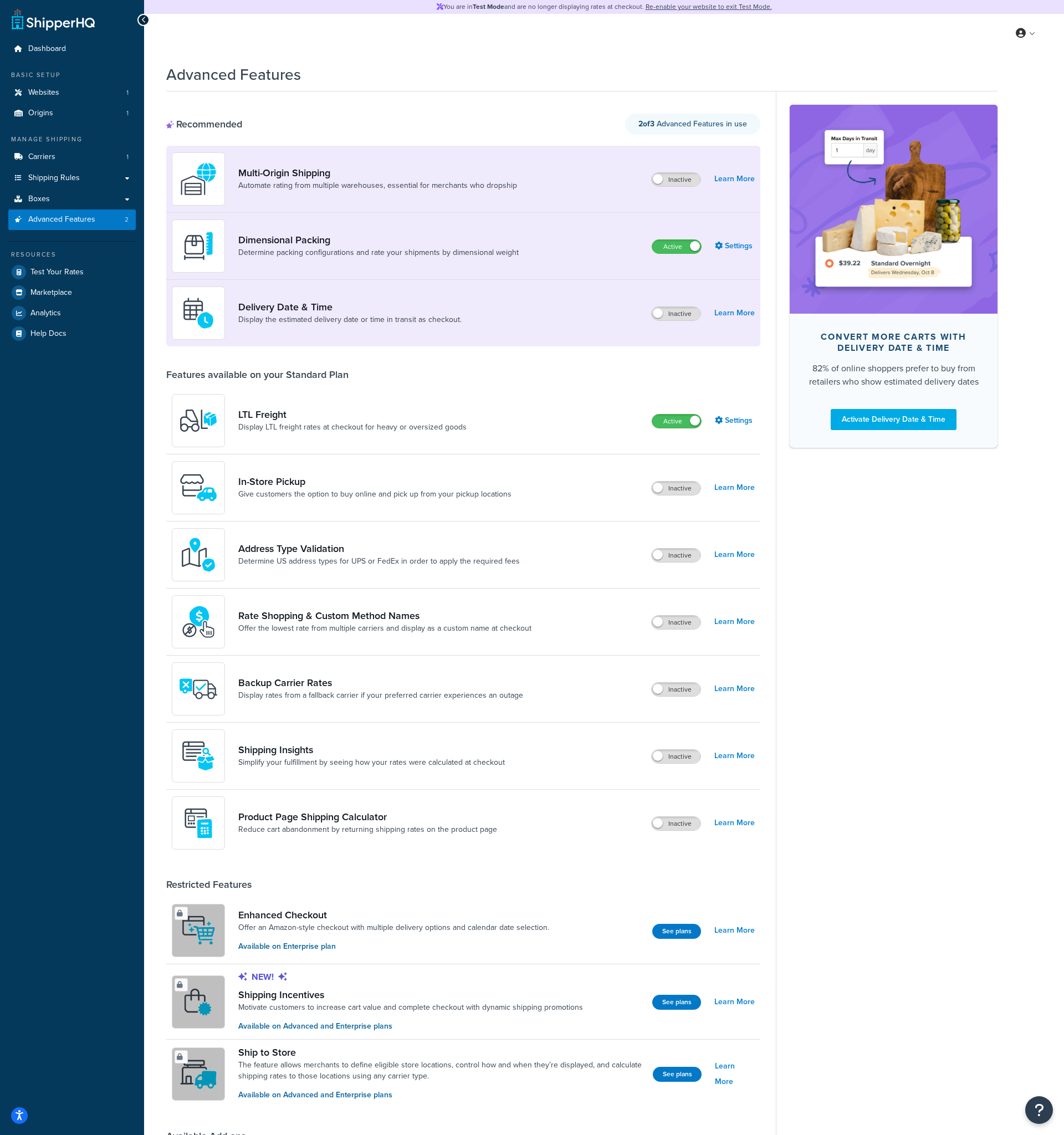
click at [154, 310] on div "Advanced Features Recommended 2 of 3 Advanced Features in use Multi-Origin Ship…" at bounding box center [604, 656] width 920 height 1196
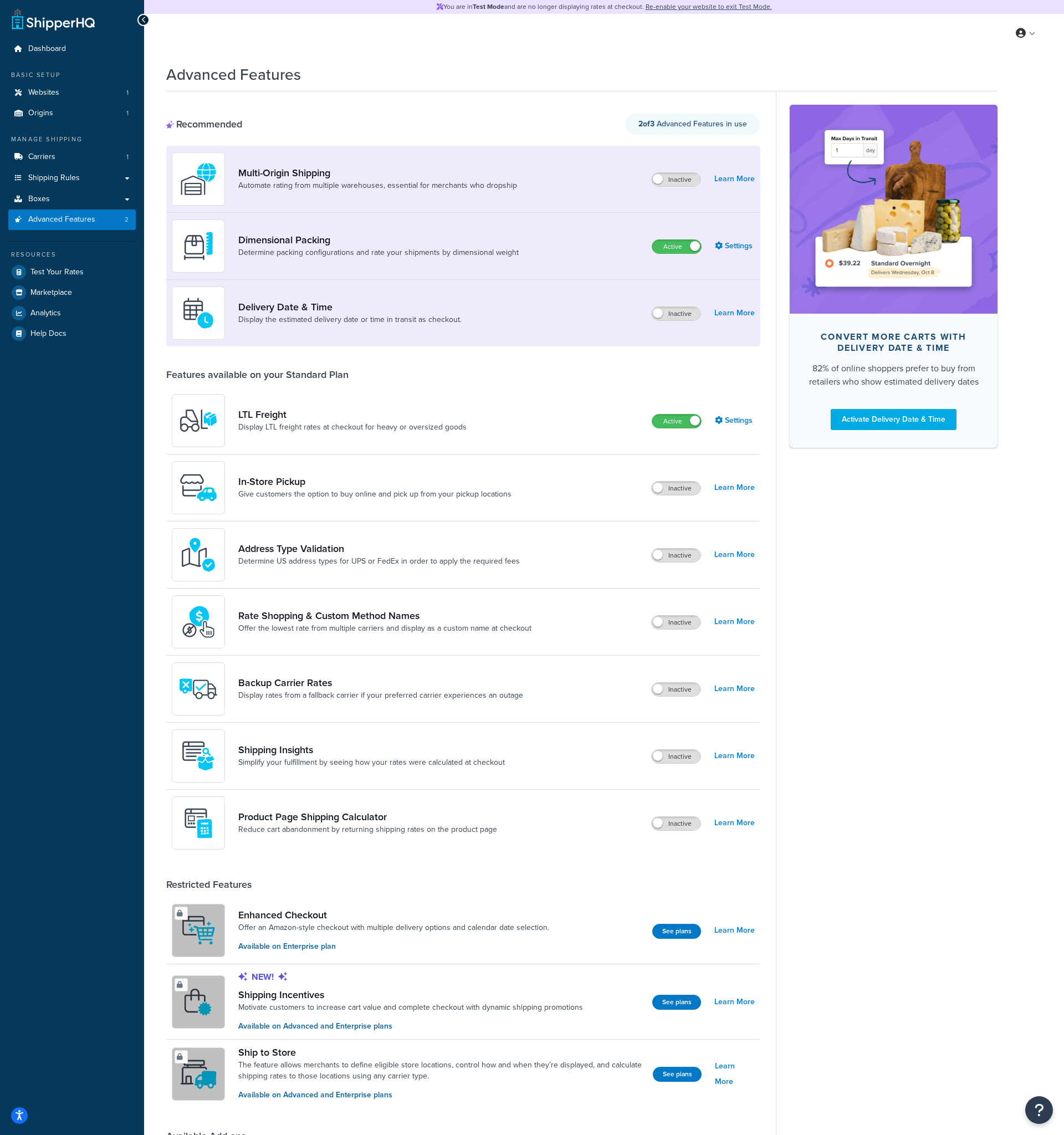
click at [154, 310] on div "Advanced Features Recommended 2 of 3 Advanced Features in use Multi-Origin Ship…" at bounding box center [604, 656] width 920 height 1196
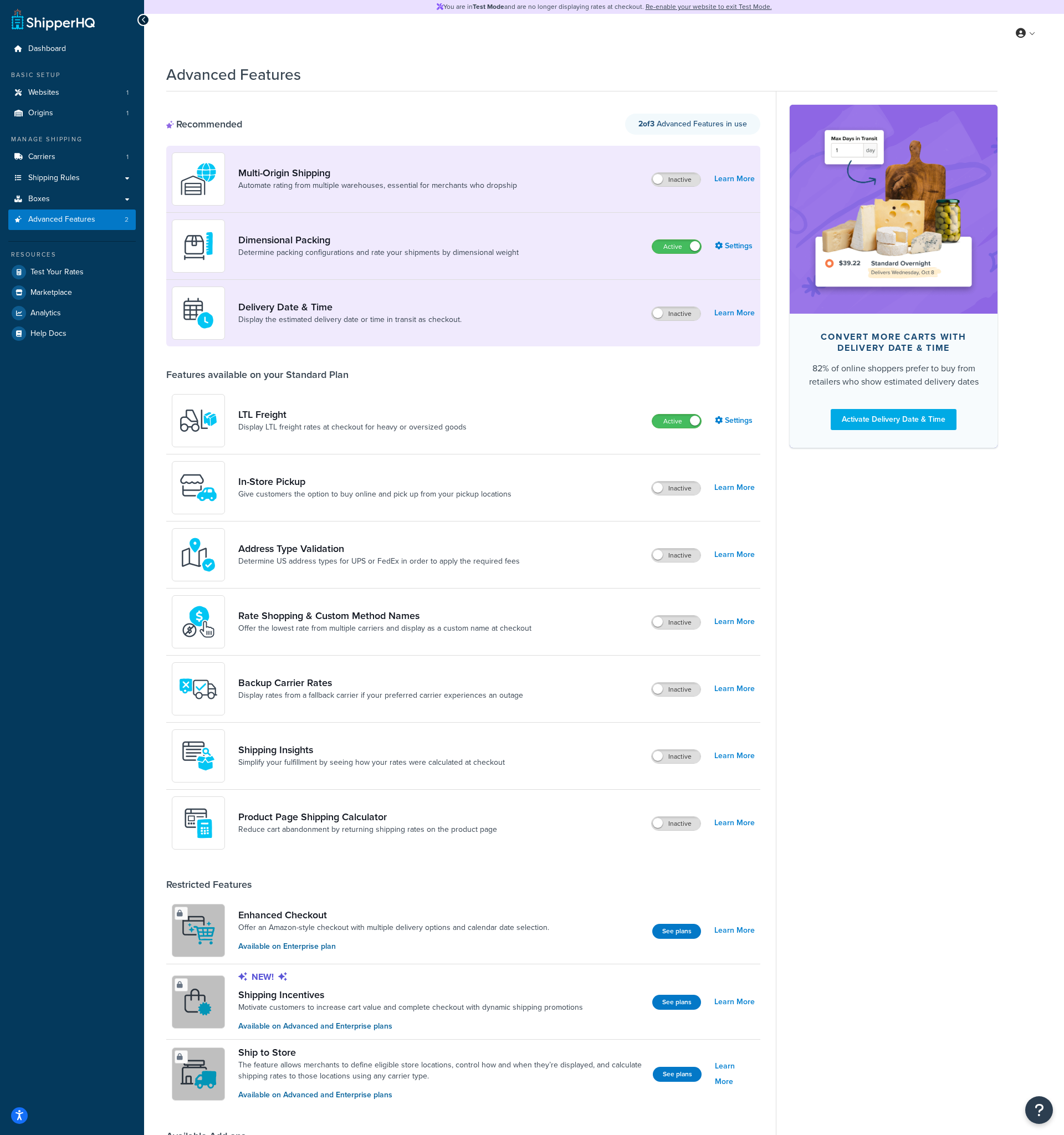
click at [154, 310] on div "Advanced Features Recommended 2 of 3 Advanced Features in use Multi-Origin Ship…" at bounding box center [604, 656] width 920 height 1196
click at [154, 312] on div "Advanced Features Recommended 2 of 3 Advanced Features in use Multi-Origin Ship…" at bounding box center [604, 656] width 920 height 1196
click at [125, 179] on link "Shipping Rules" at bounding box center [71, 179] width 128 height 21
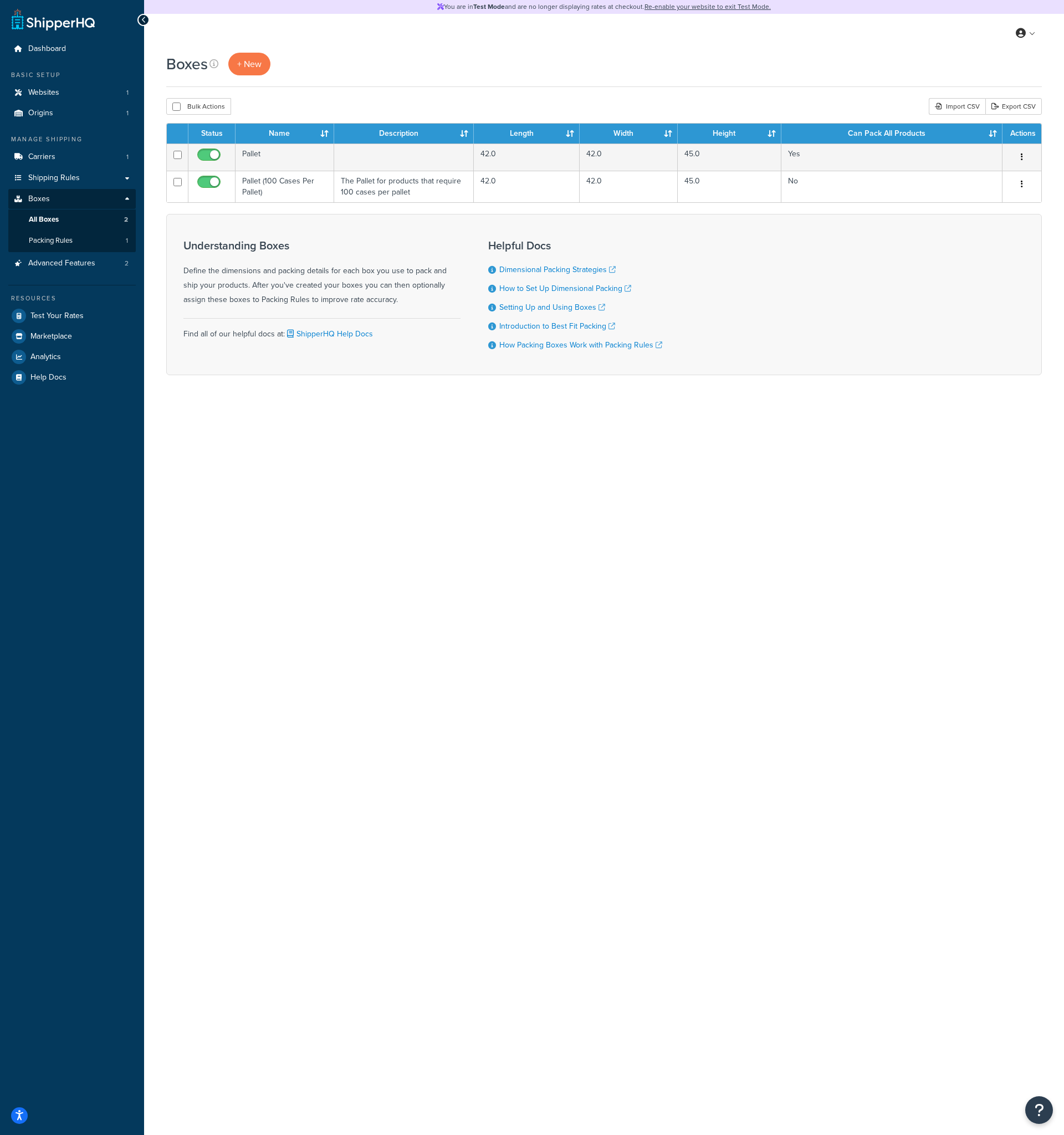
click at [153, 290] on div "Boxes + New Bulk Actions Duplicate Delete Import CSV Export CSV Contact Us Send…" at bounding box center [604, 233] width 920 height 361
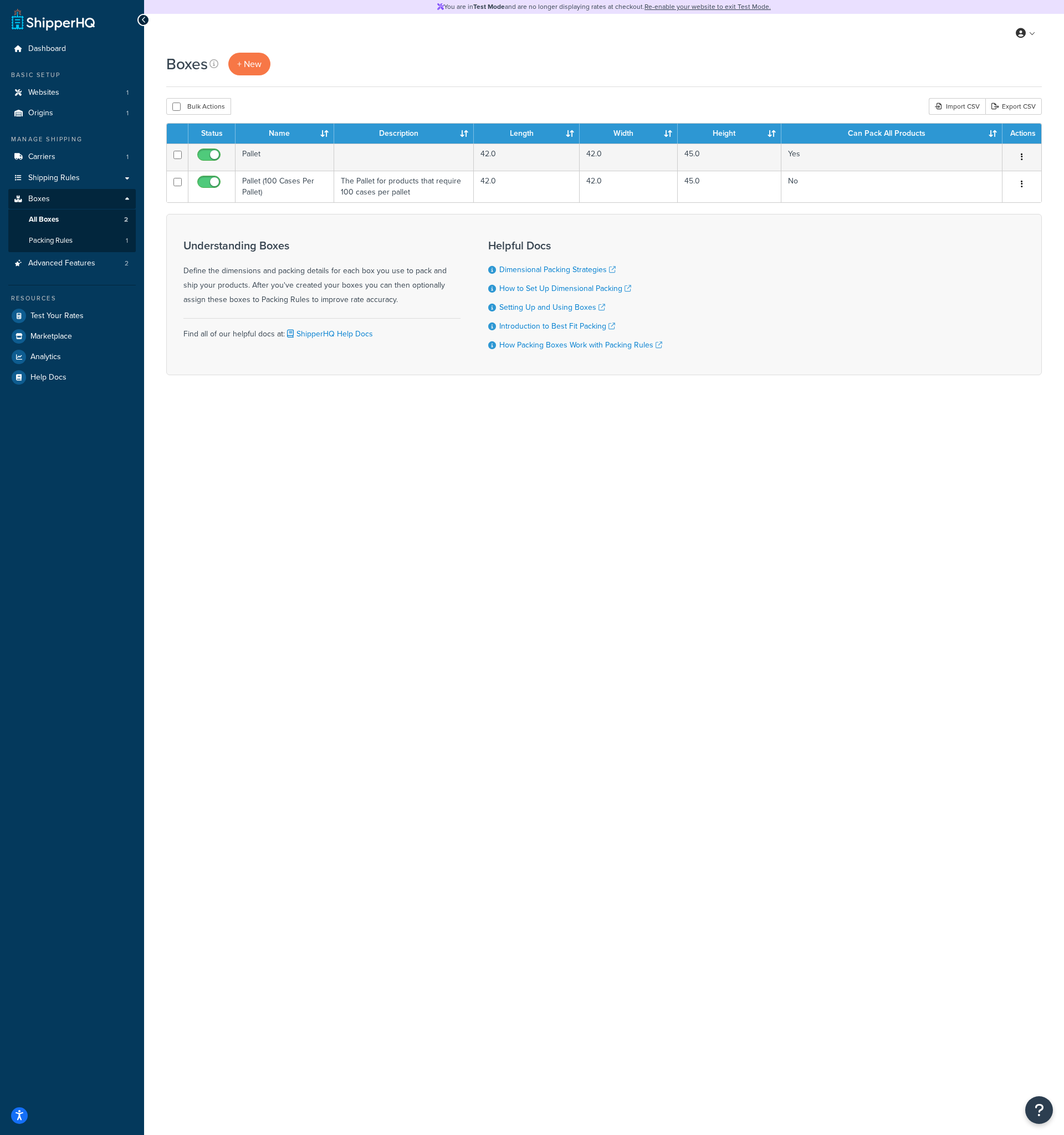
click at [153, 290] on div "Boxes + New Bulk Actions Duplicate Delete Import CSV Export CSV Contact Us Send…" at bounding box center [604, 233] width 920 height 361
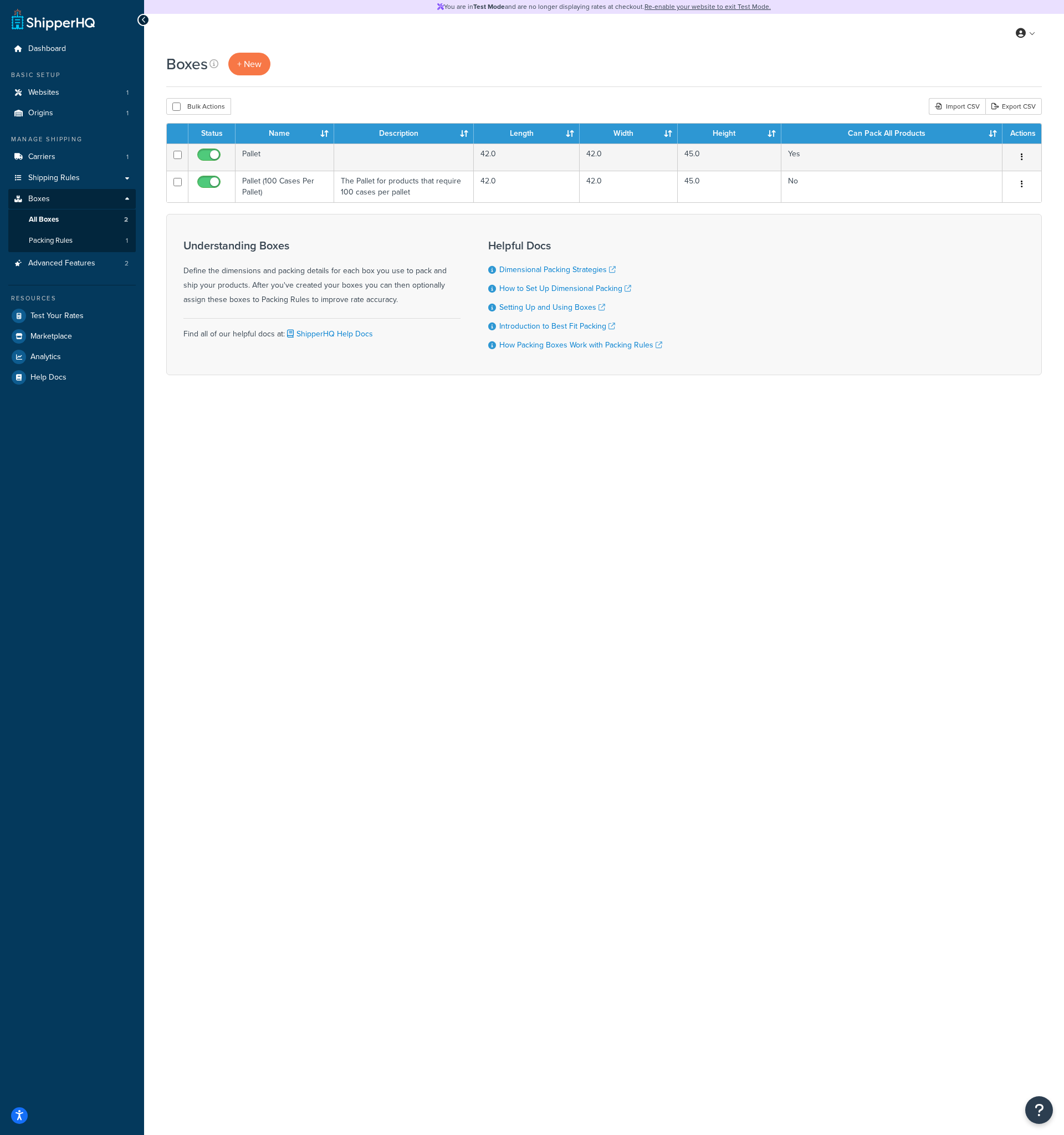
click at [153, 290] on div "Boxes + New Bulk Actions Duplicate Delete Import CSV Export CSV Contact Us Send…" at bounding box center [604, 233] width 920 height 361
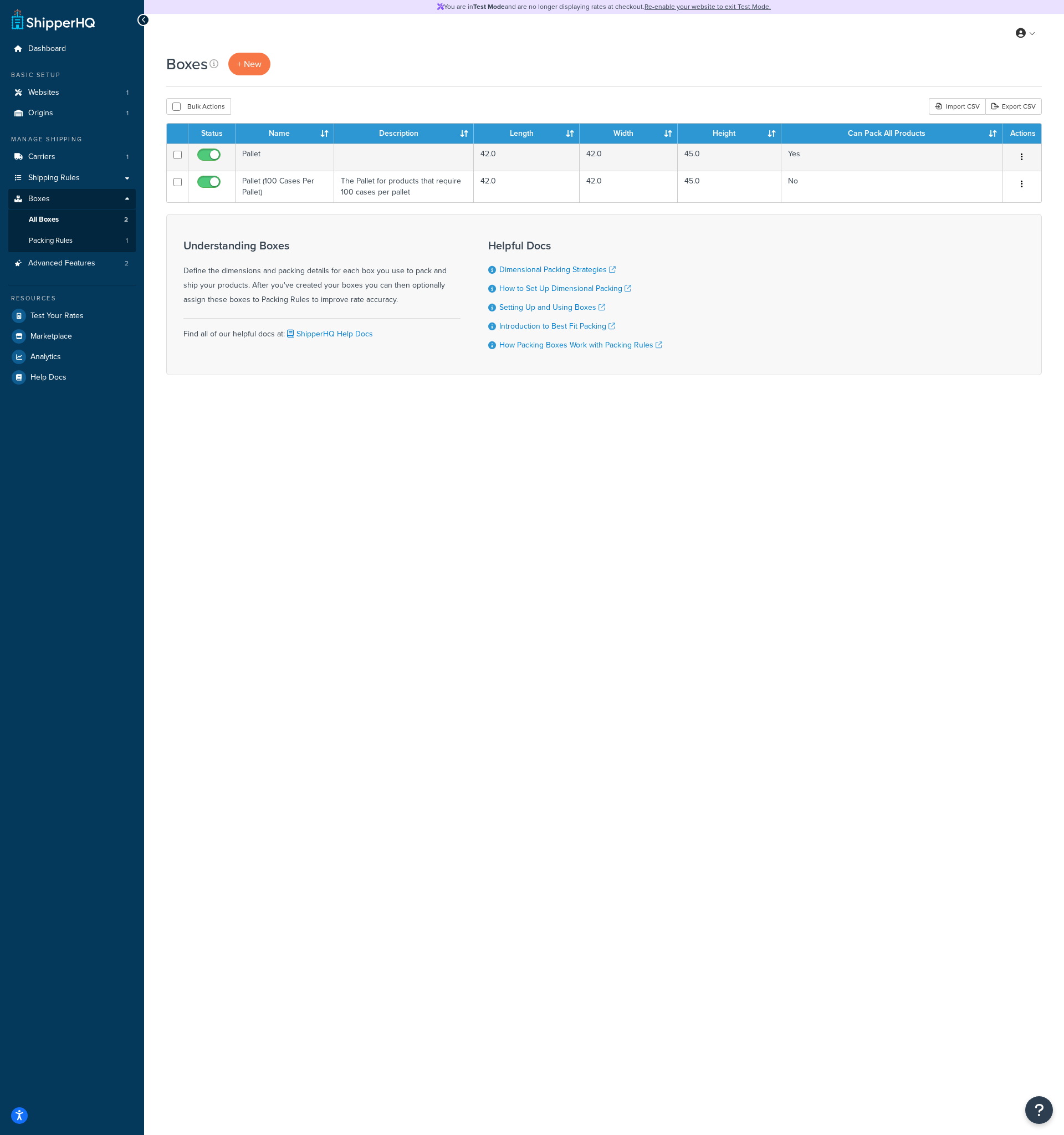
click at [153, 290] on div "Boxes + New Bulk Actions Duplicate Delete Import CSV Export CSV Contact Us Send…" at bounding box center [604, 233] width 920 height 361
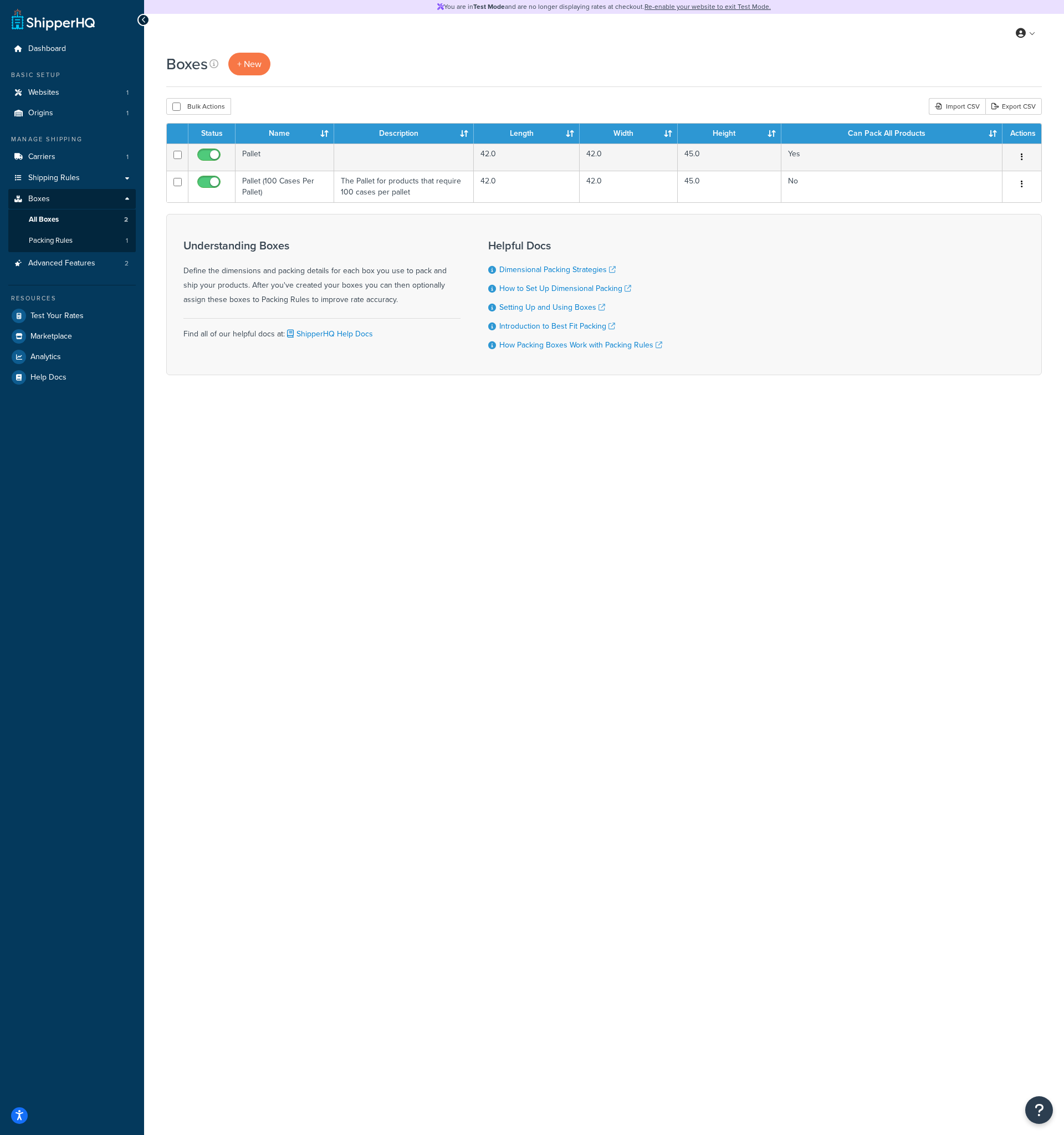
click at [153, 290] on div "Boxes + New Bulk Actions Duplicate Delete Import CSV Export CSV Contact Us Send…" at bounding box center [604, 233] width 920 height 361
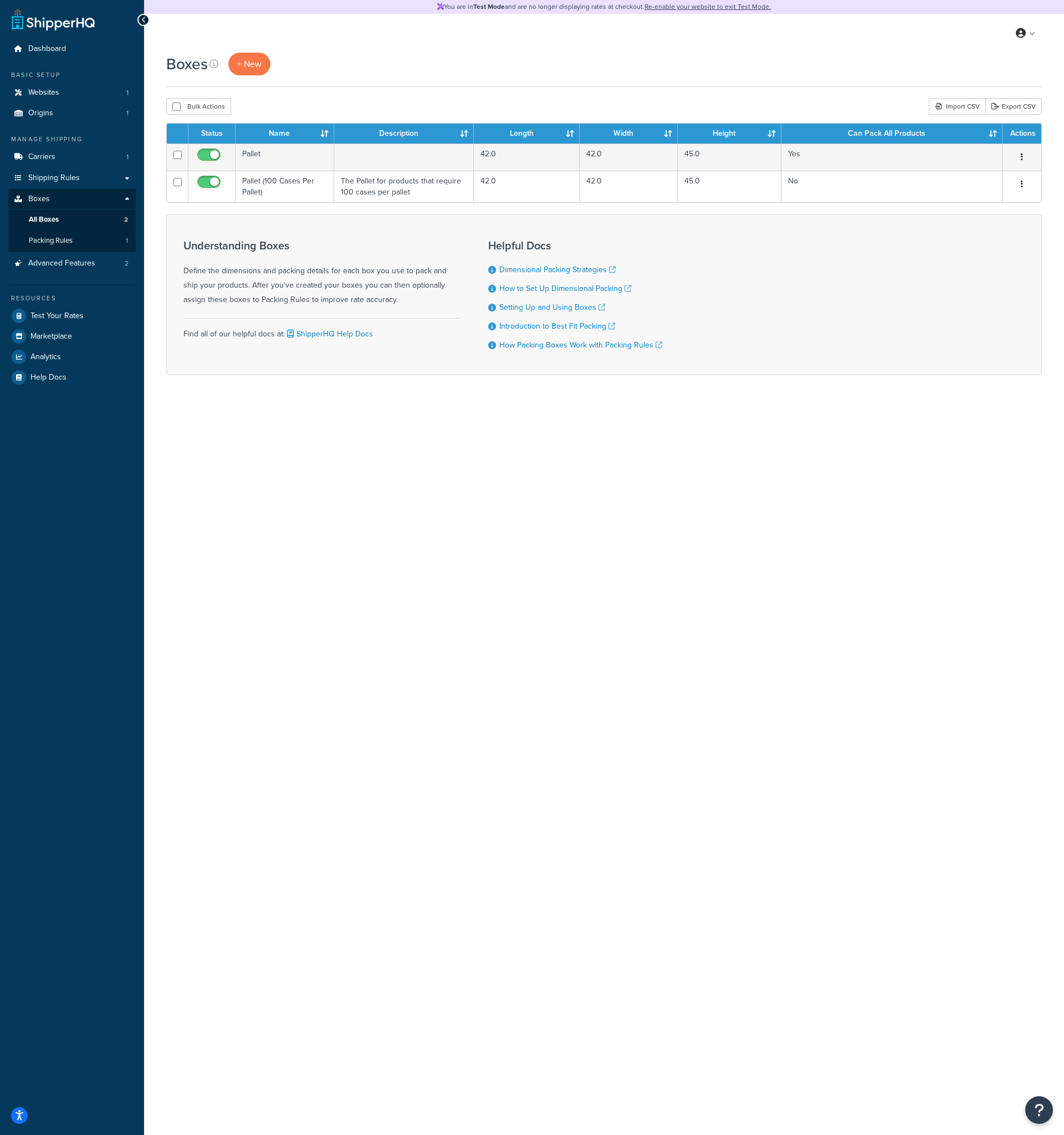
click at [153, 290] on div "Boxes + New Bulk Actions Duplicate Delete Import CSV Export CSV Contact Us Send…" at bounding box center [604, 233] width 920 height 361
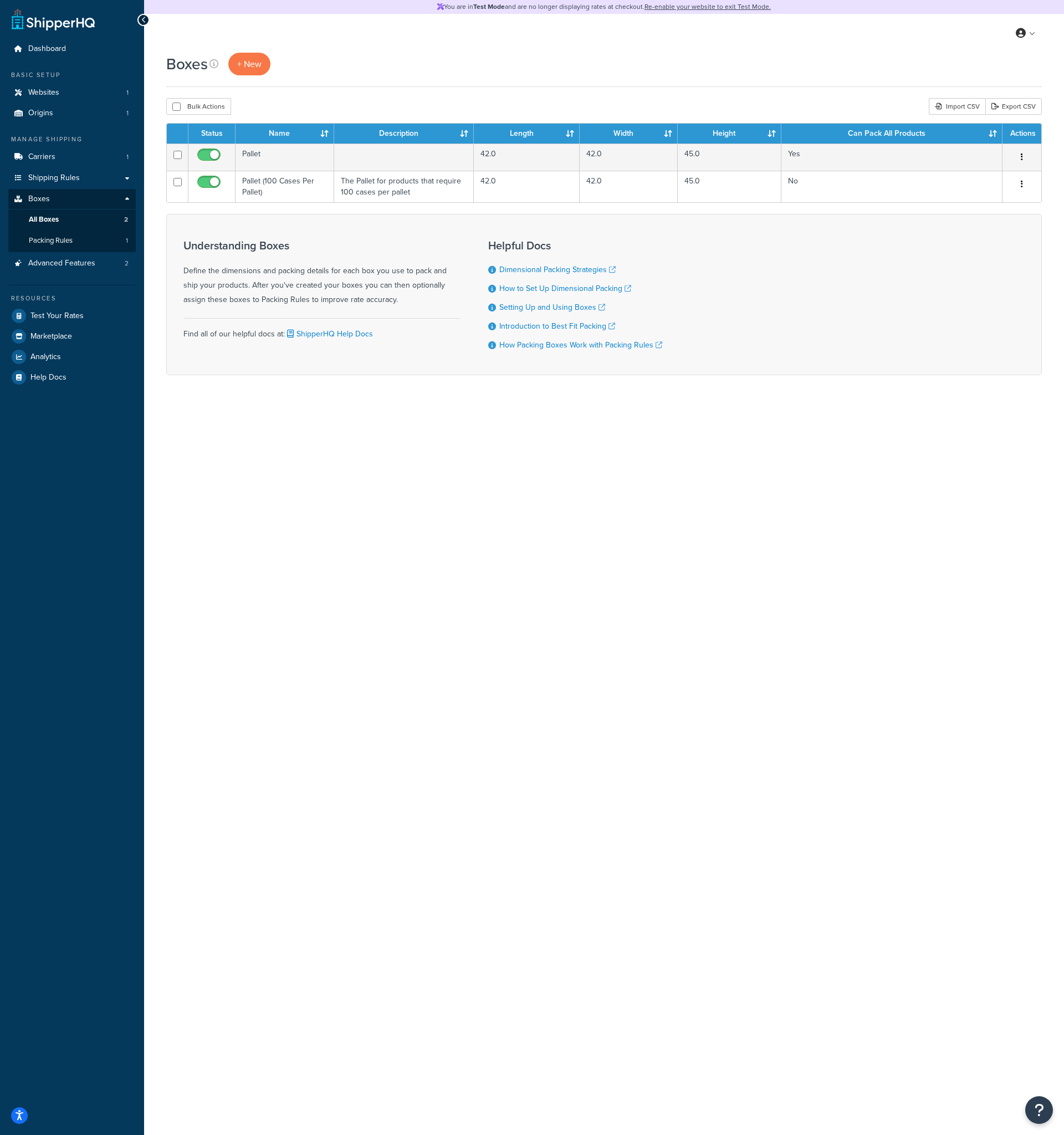
click at [153, 290] on div "Boxes + New Bulk Actions Duplicate Delete Import CSV Export CSV Contact Us Send…" at bounding box center [604, 233] width 920 height 361
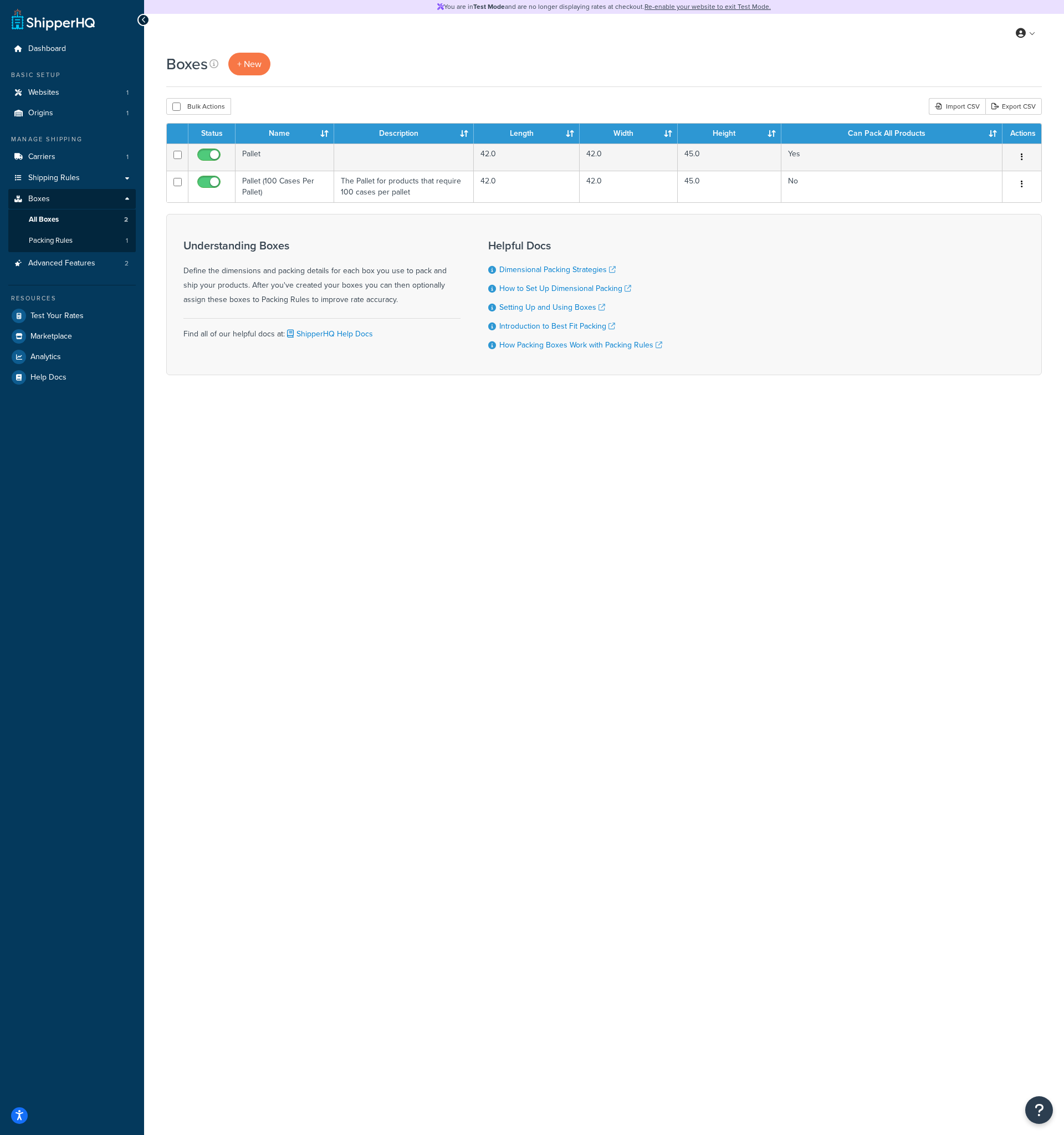
click at [153, 290] on div "Boxes + New Bulk Actions Duplicate Delete Import CSV Export CSV Contact Us Send…" at bounding box center [604, 233] width 920 height 361
click at [110, 236] on link "Packing Rules 1" at bounding box center [71, 240] width 128 height 21
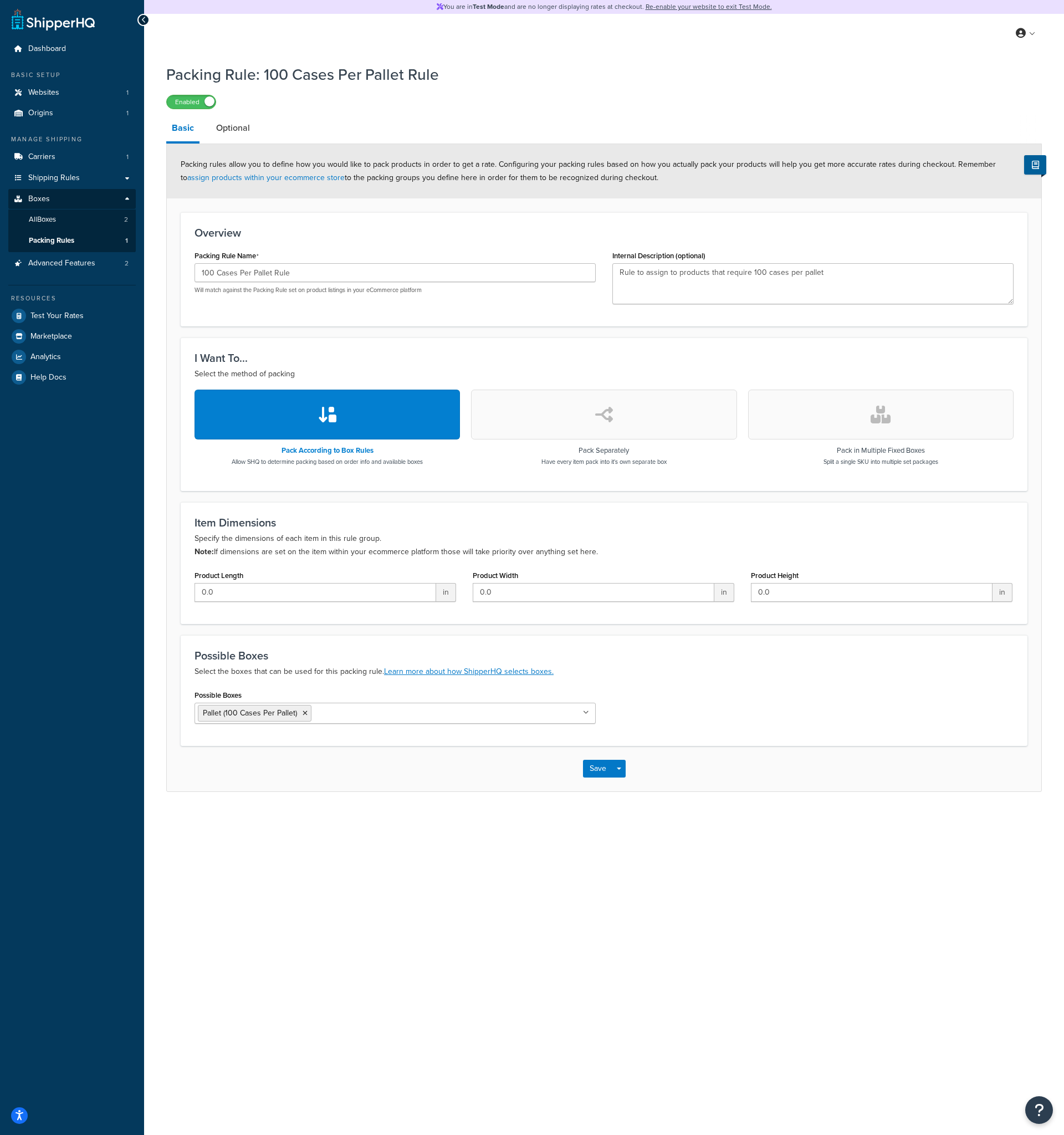
click at [289, 225] on div "Overview Packing Rule Name 100 Cases Per Pallet Rule Will match against the Pac…" at bounding box center [604, 269] width 847 height 114
click at [238, 135] on link "Optional" at bounding box center [233, 129] width 45 height 27
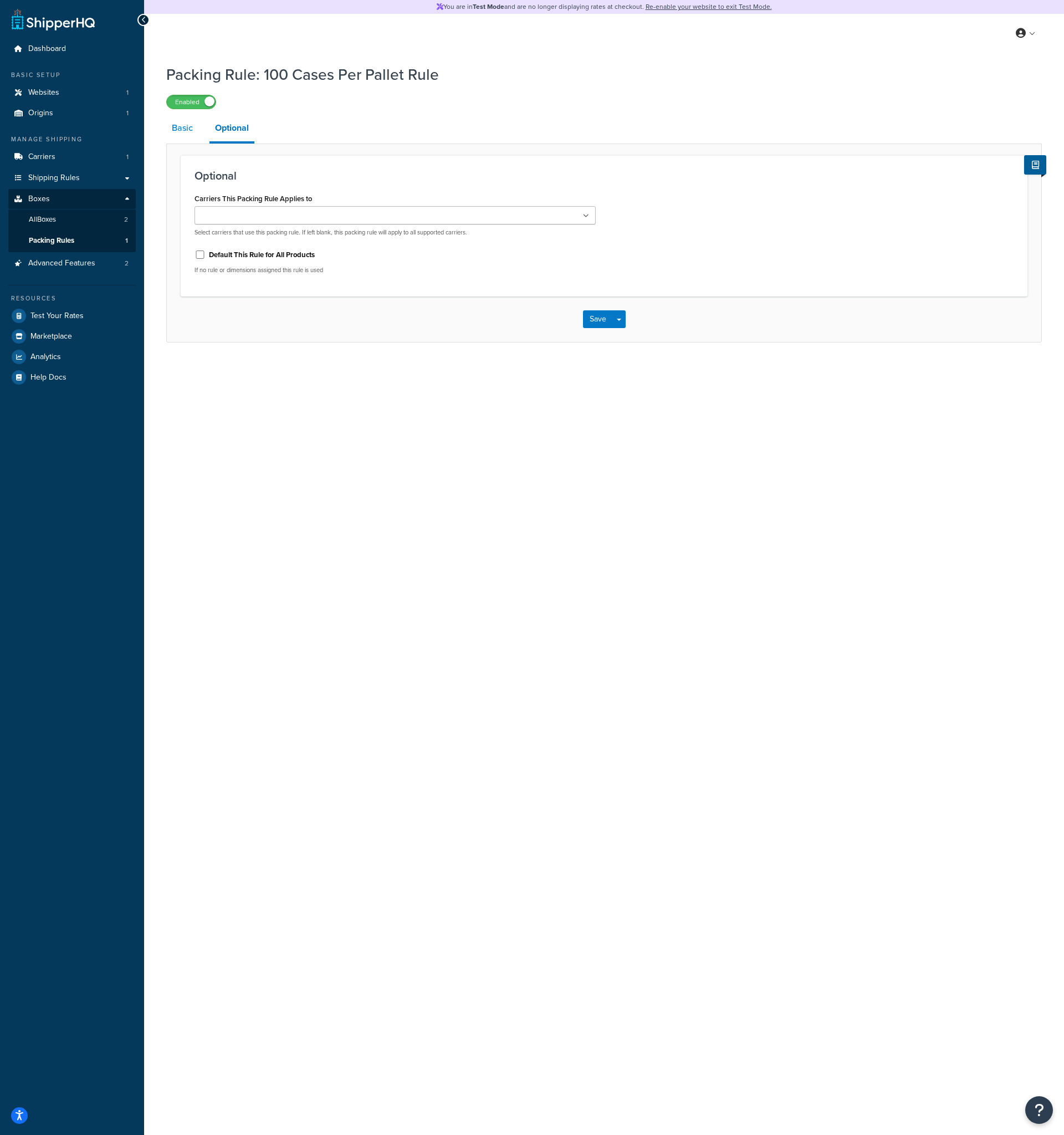
click at [179, 137] on link "Basic" at bounding box center [182, 129] width 32 height 27
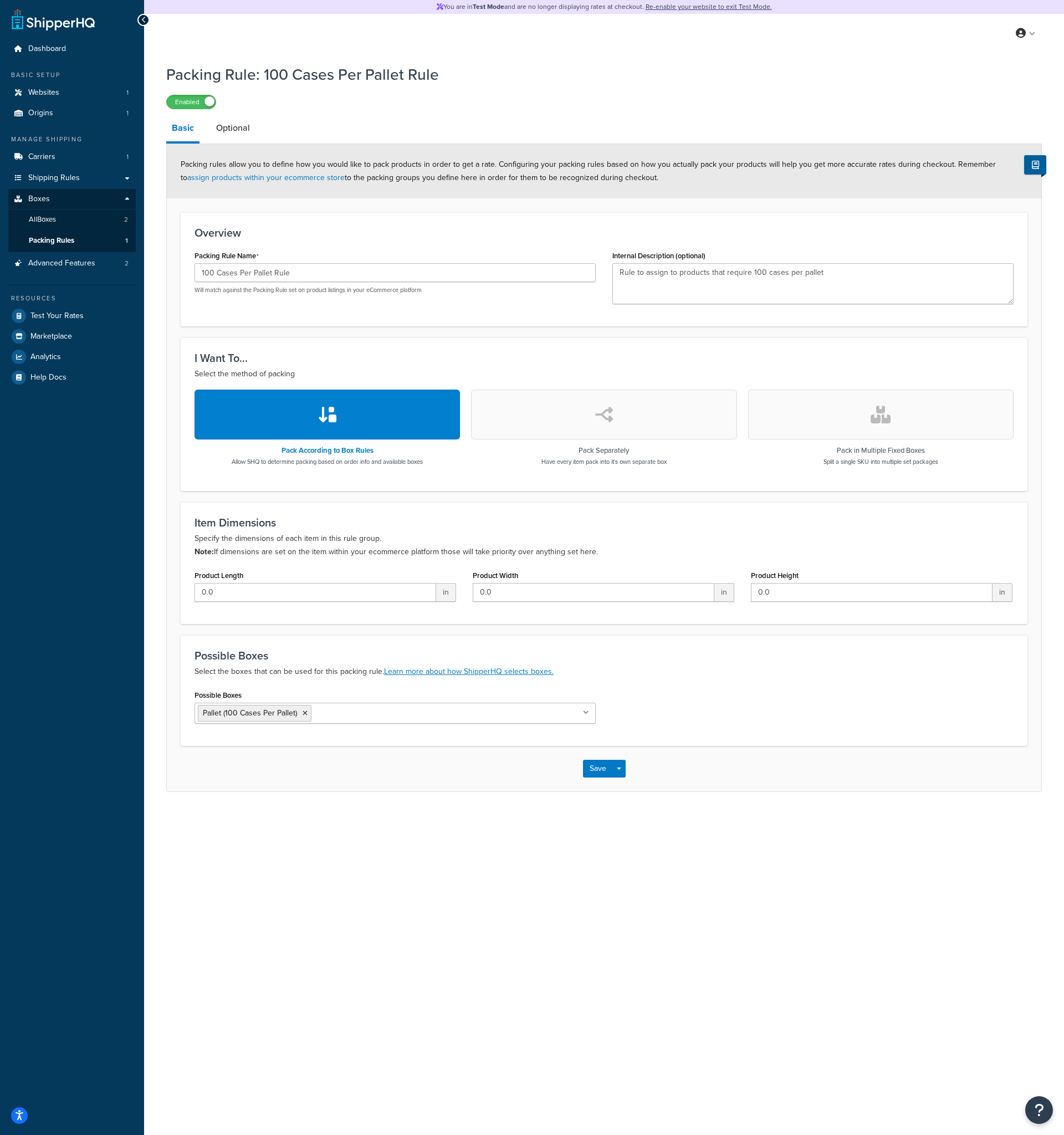
click at [155, 268] on div "Packing Rule: 100 Cases Per Pallet Rule Enabled Basic Optional Packing rules al…" at bounding box center [604, 438] width 920 height 761
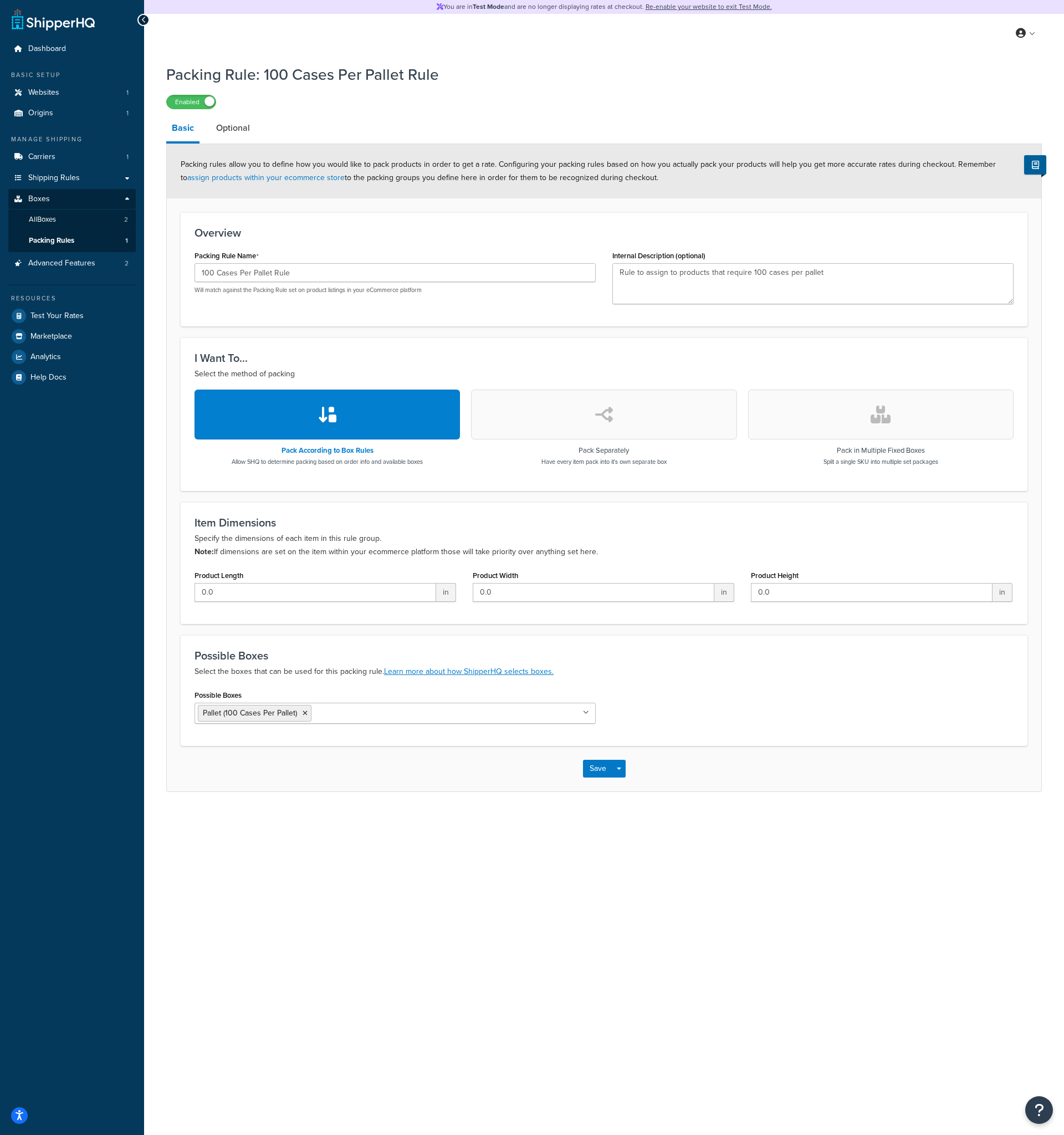
click at [155, 268] on div "Packing Rule: 100 Cases Per Pallet Rule Enabled Basic Optional Packing rules al…" at bounding box center [604, 438] width 920 height 761
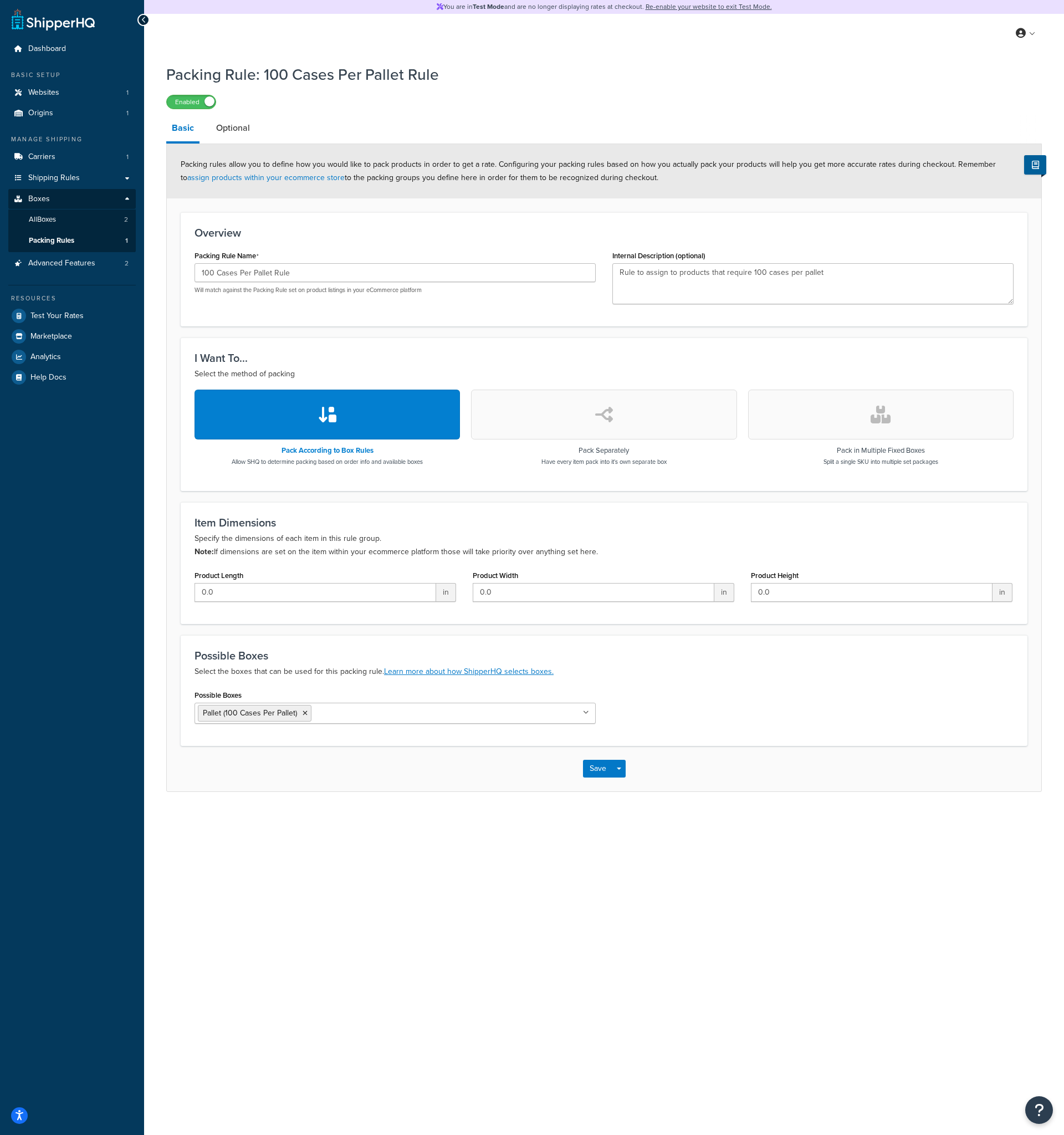
click at [155, 268] on div "Packing Rule: 100 Cases Per Pallet Rule Enabled Basic Optional Packing rules al…" at bounding box center [604, 438] width 920 height 761
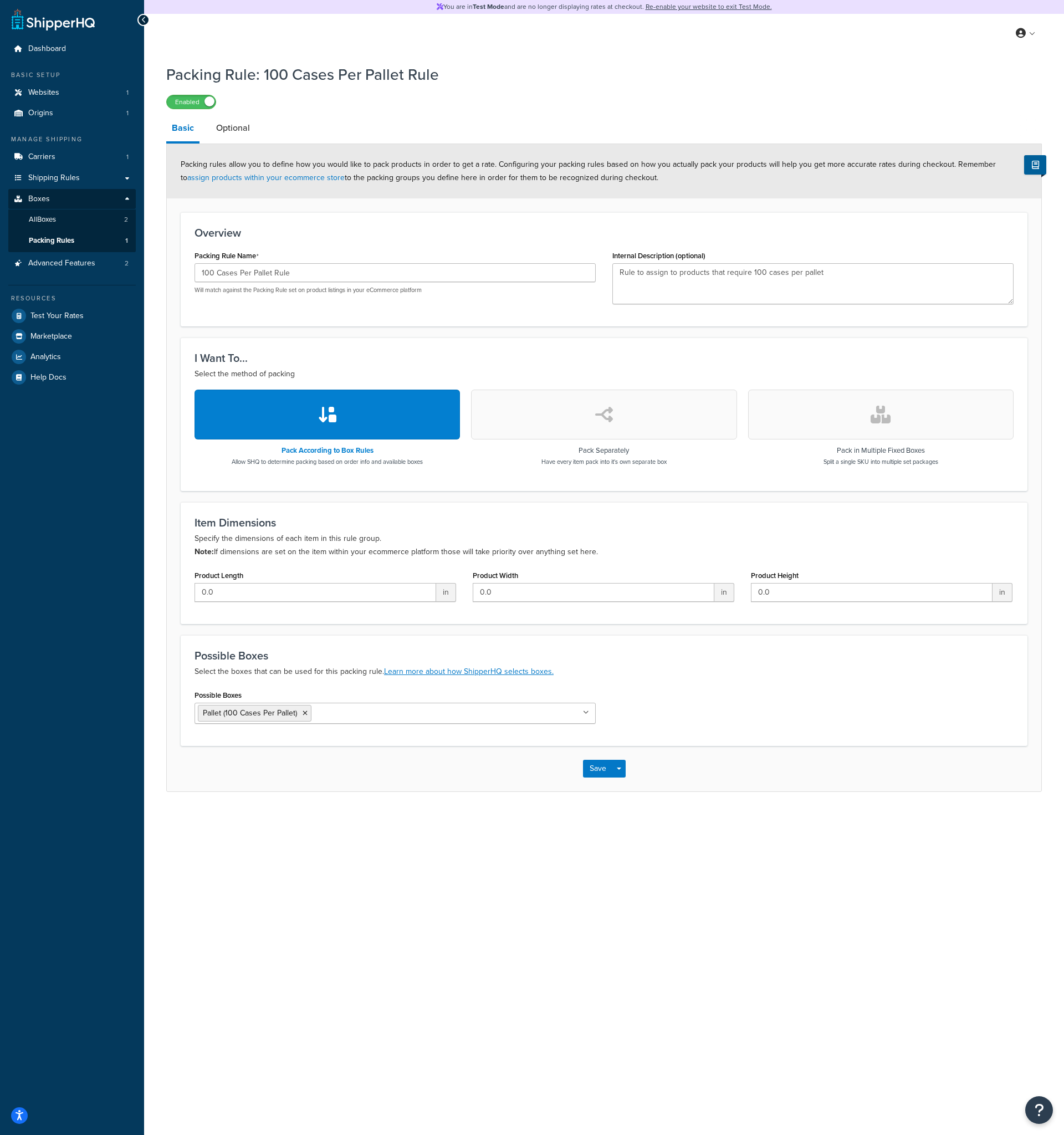
click at [155, 268] on div "Packing Rule: 100 Cases Per Pallet Rule Enabled Basic Optional Packing rules al…" at bounding box center [604, 438] width 920 height 761
